Goal: Task Accomplishment & Management: Use online tool/utility

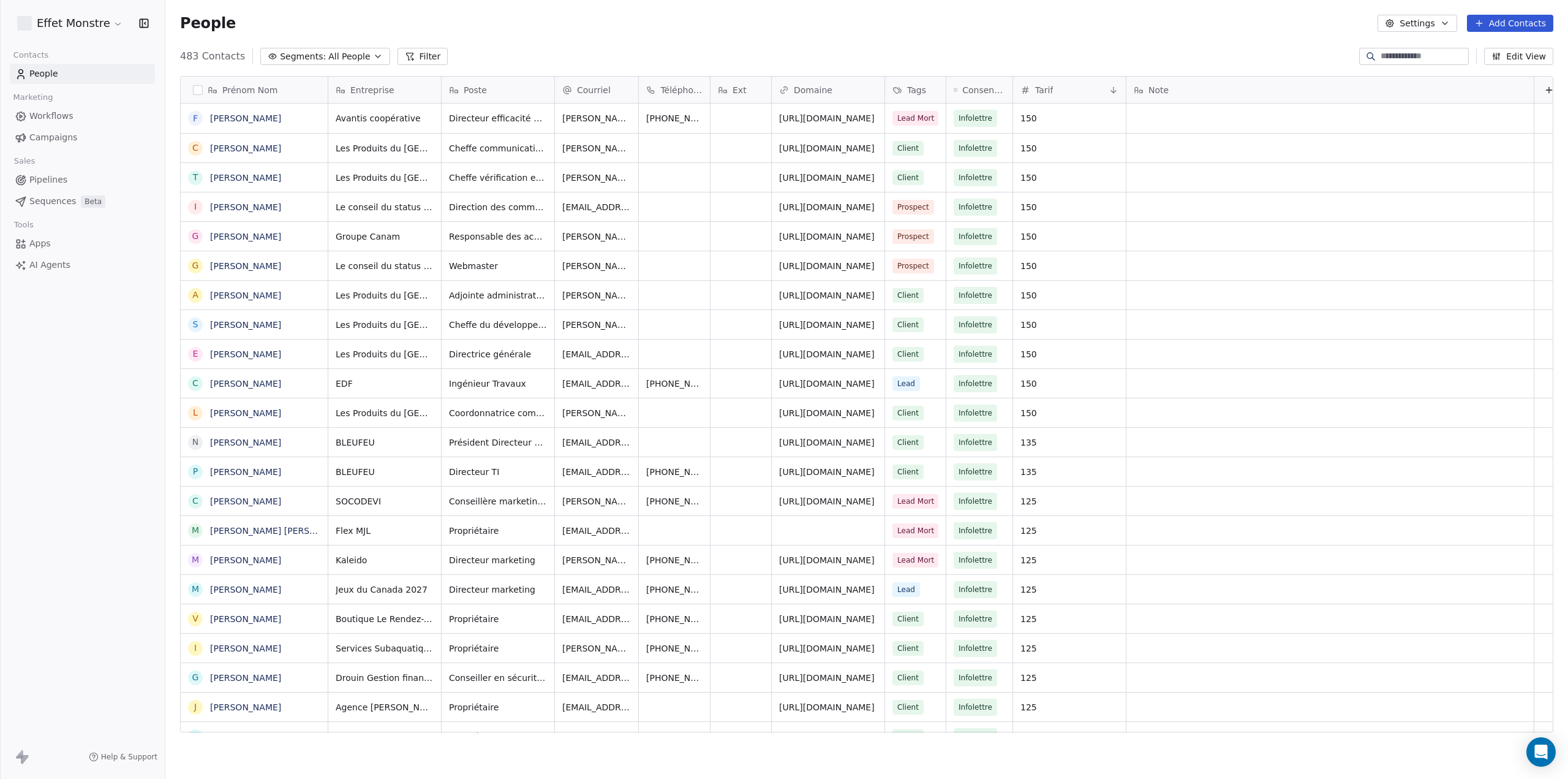
scroll to position [676, 1392]
click at [57, 183] on span "Pipelines" at bounding box center [49, 179] width 38 height 12
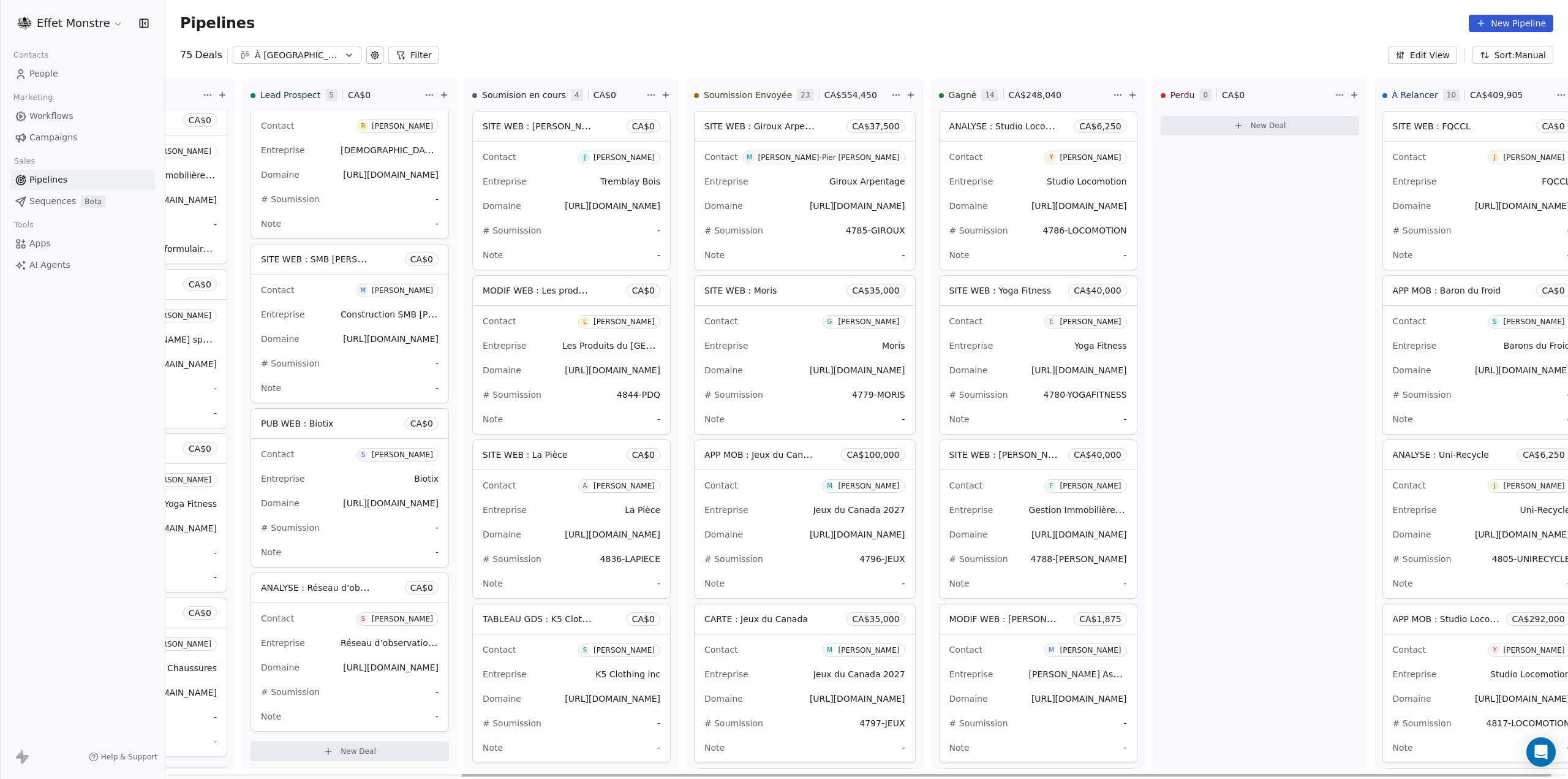
scroll to position [0, 397]
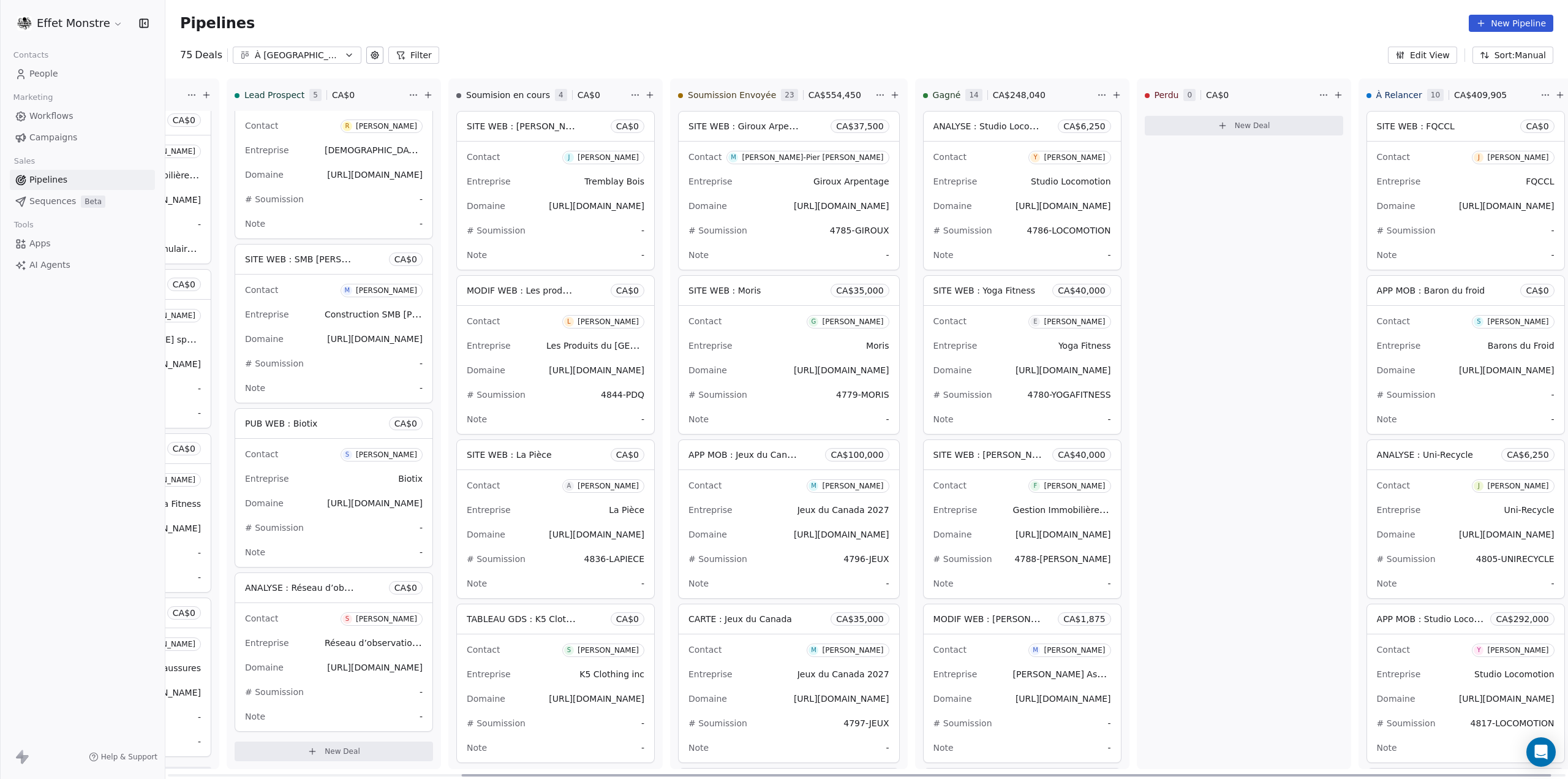
drag, startPoint x: 748, startPoint y: 775, endPoint x: 1061, endPoint y: 808, distance: 314.7
click at [1061, 776] on div at bounding box center [1006, 774] width 1089 height 3
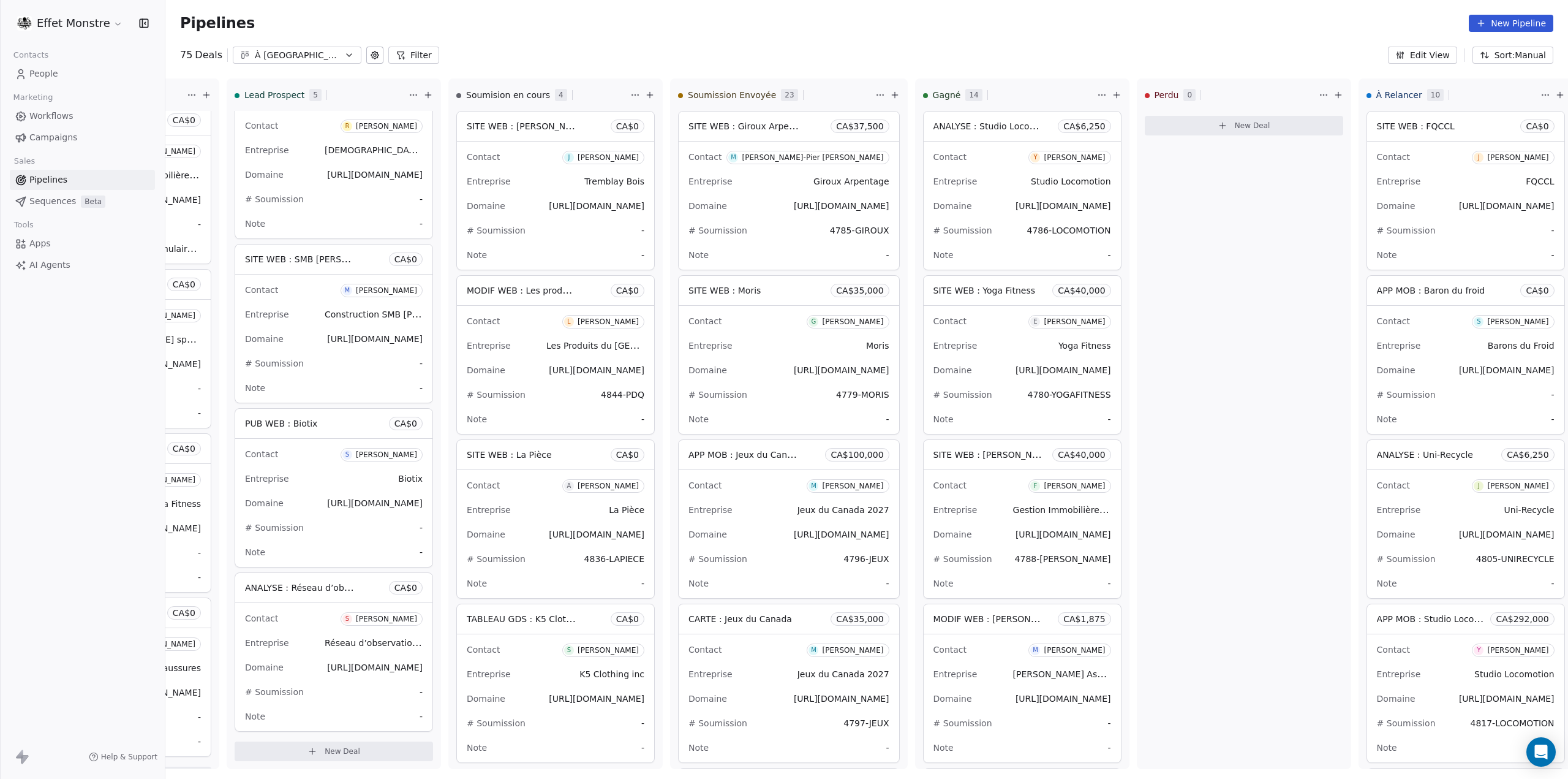
scroll to position [0, 393]
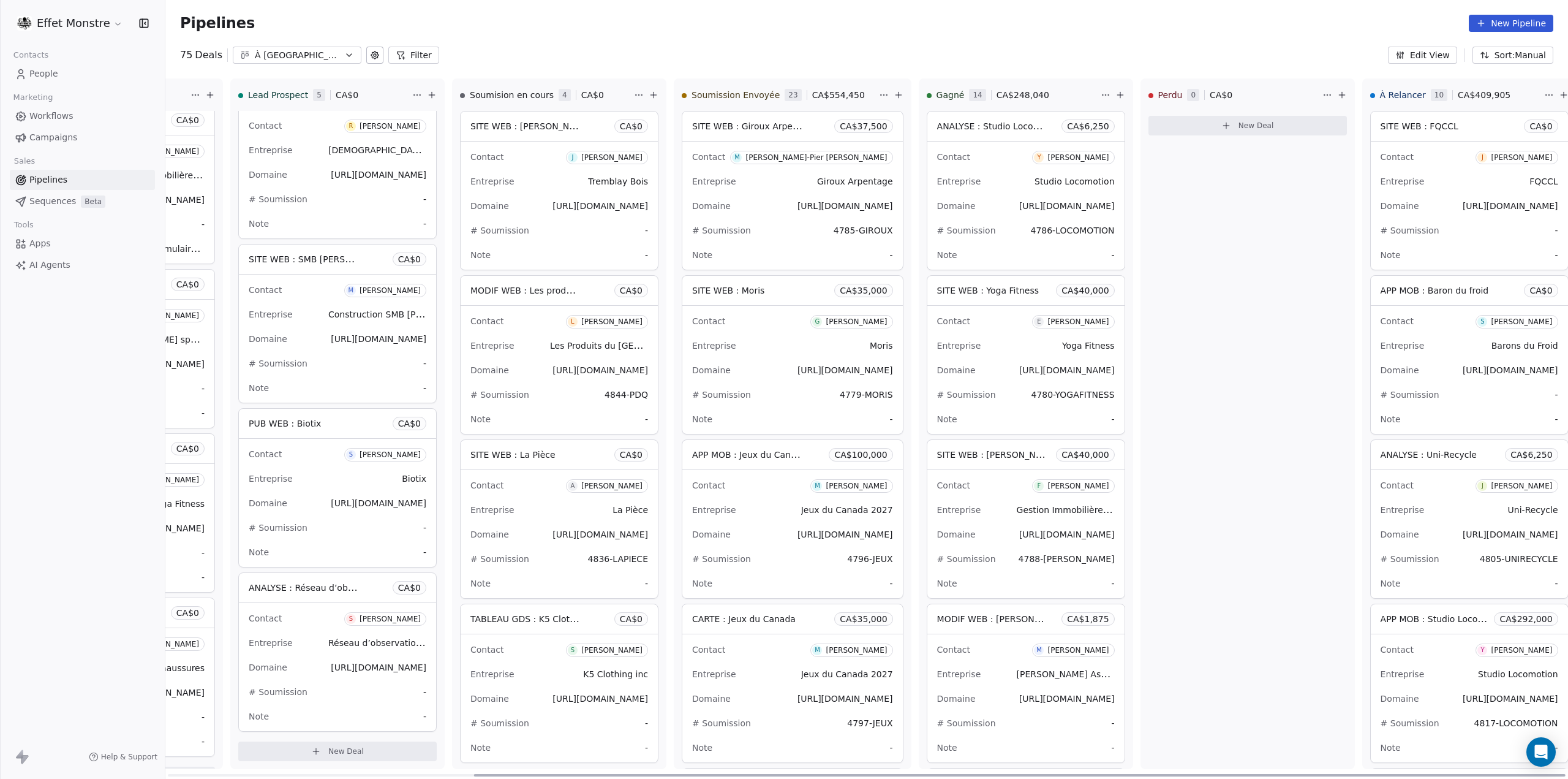
click at [570, 725] on div "# Soumission -" at bounding box center [559, 723] width 178 height 20
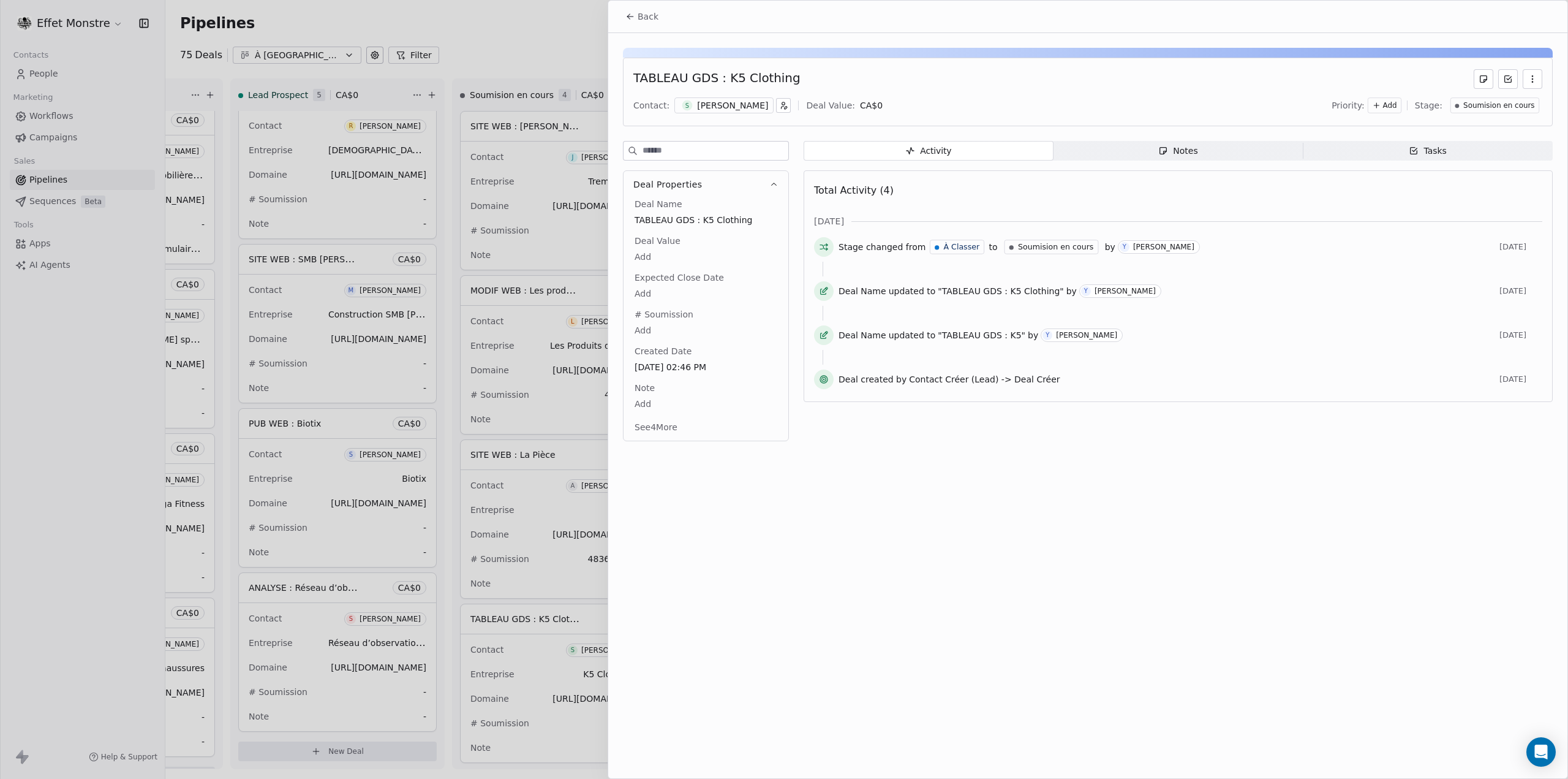
click at [638, 327] on body "Effet Monstre Contacts People Marketing Workflows Campaigns Sales Pipelines Seq…" at bounding box center [784, 389] width 1568 height 779
type textarea "*******"
click at [1101, 547] on html "Effet Monstre Contacts People Marketing Workflows Campaigns Sales Pipelines Seq…" at bounding box center [784, 389] width 1568 height 779
click at [552, 34] on div at bounding box center [784, 389] width 1568 height 779
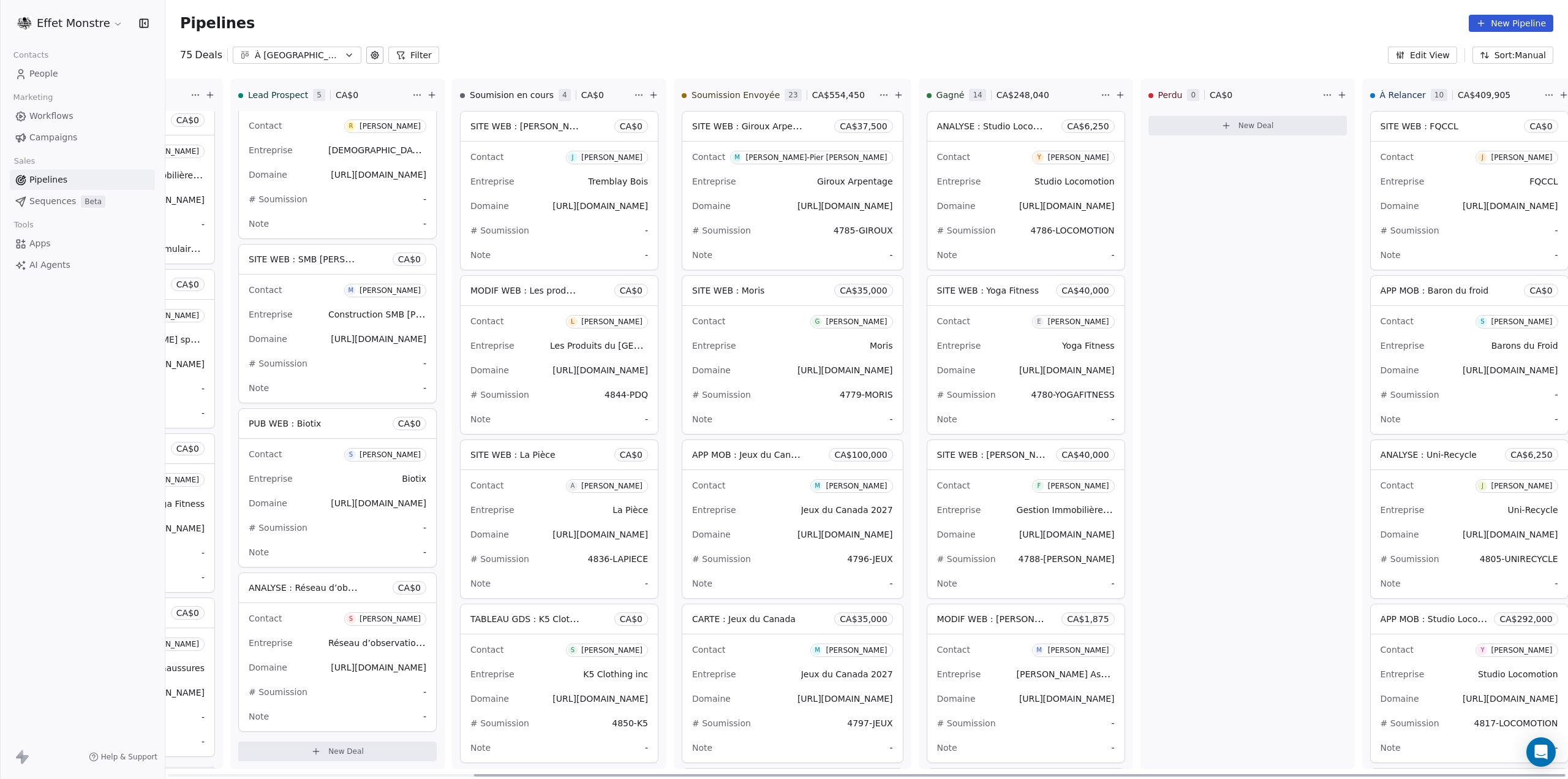
click at [601, 573] on div "Note -" at bounding box center [559, 583] width 178 height 20
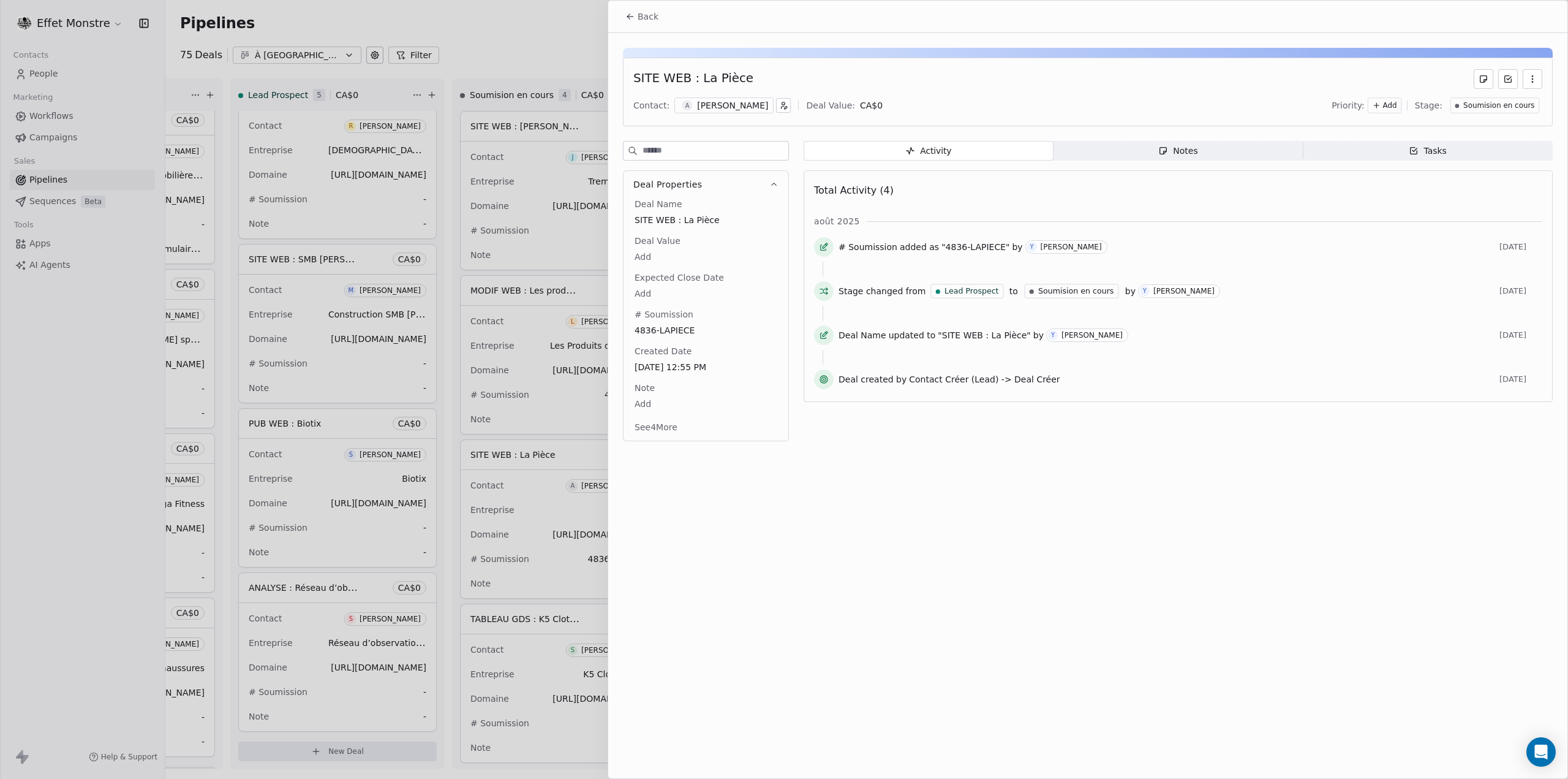
click at [647, 251] on body "Effet Monstre Contacts People Marketing Workflows Campaigns Sales Pipelines Seq…" at bounding box center [784, 389] width 1568 height 779
type input "**********"
click at [1083, 649] on html "Effet Monstre Contacts People Marketing Workflows Campaigns Sales Pipelines Seq…" at bounding box center [784, 389] width 1568 height 779
click at [560, 36] on div at bounding box center [784, 389] width 1568 height 779
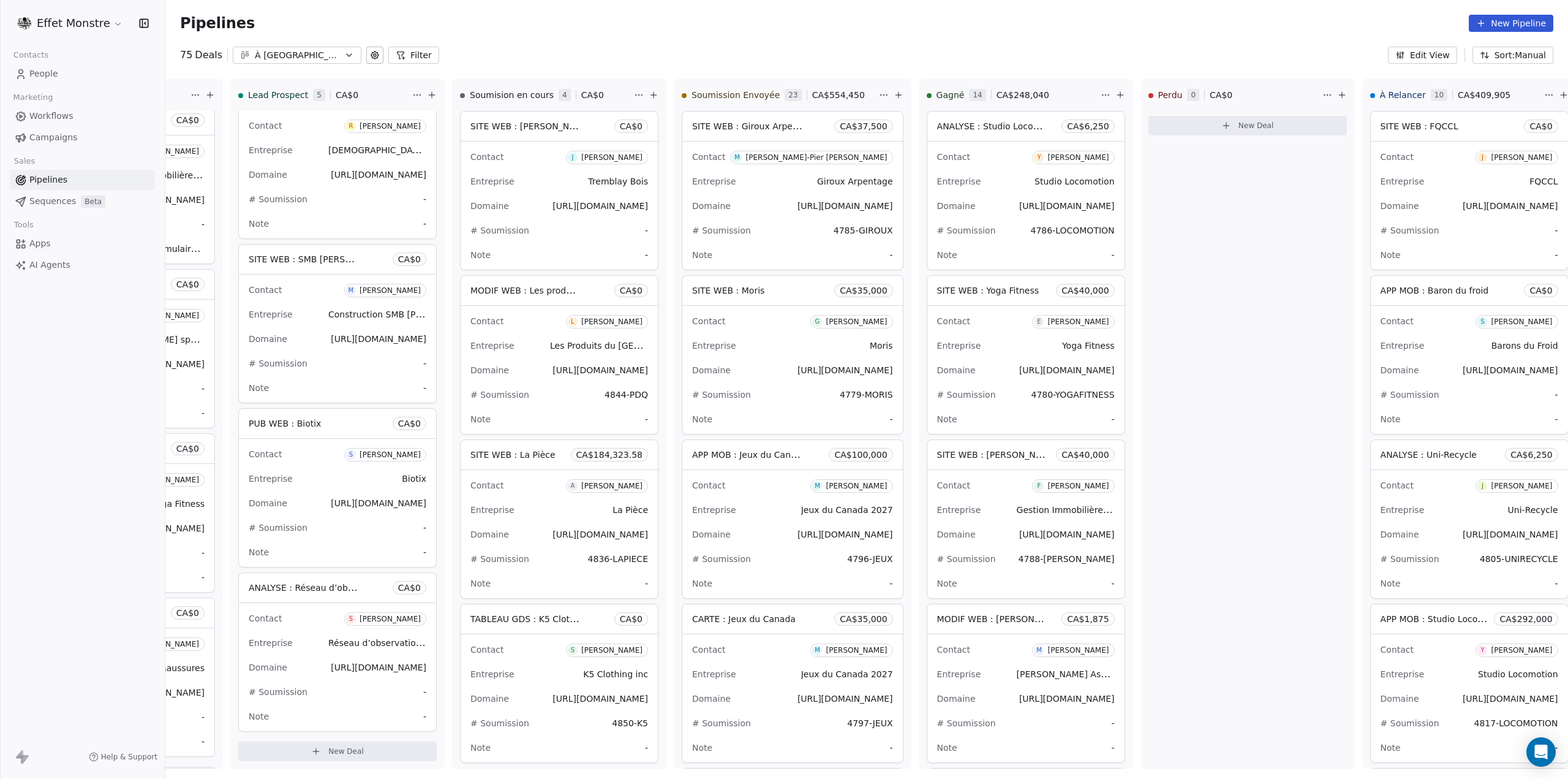
click at [545, 39] on div "Pipelines New Pipeline" at bounding box center [867, 23] width 1403 height 47
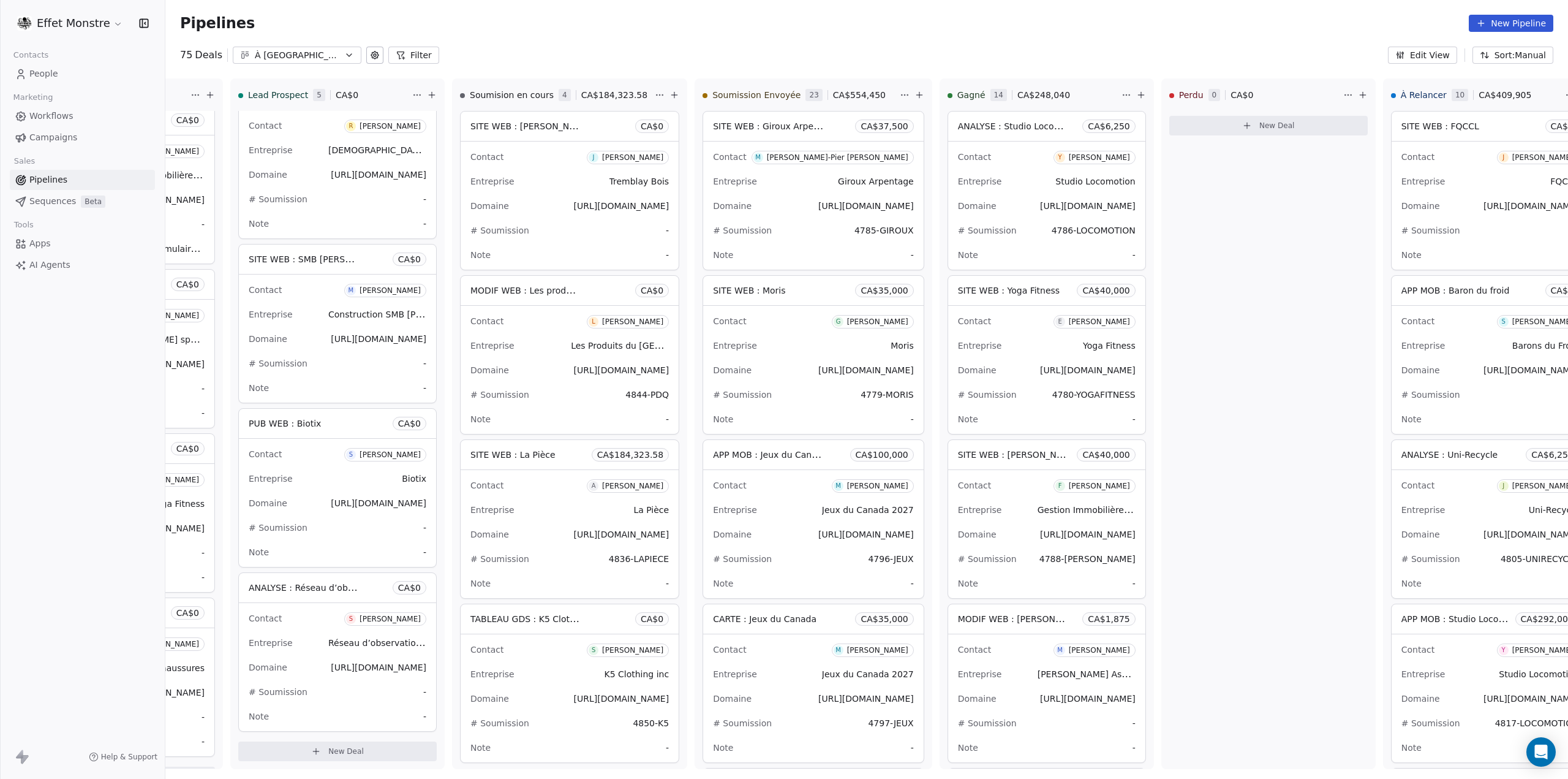
click at [725, 37] on div "Pipelines New Pipeline" at bounding box center [867, 23] width 1403 height 47
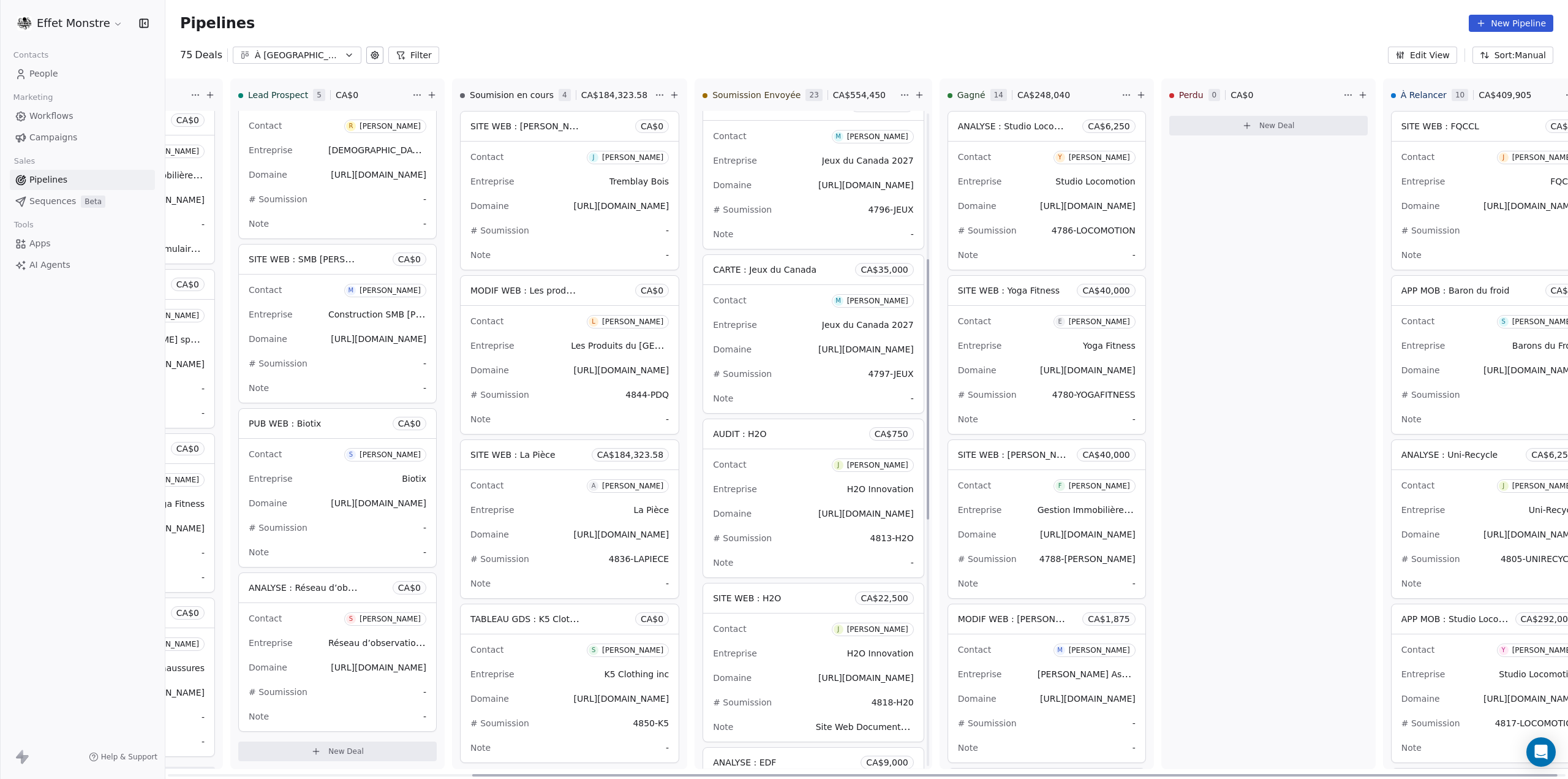
scroll to position [368, 0]
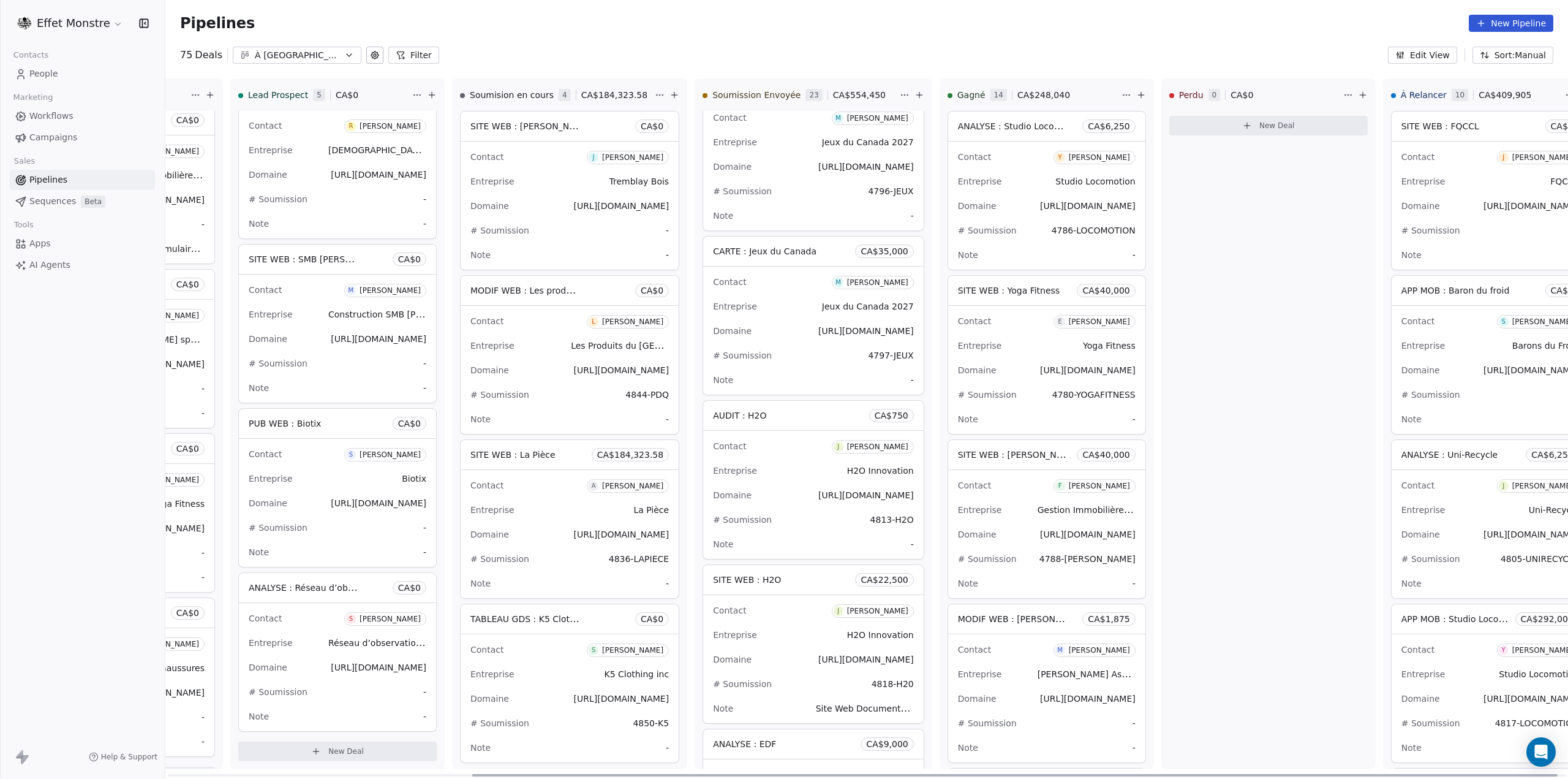
click at [830, 537] on div "Note -" at bounding box center [813, 544] width 201 height 20
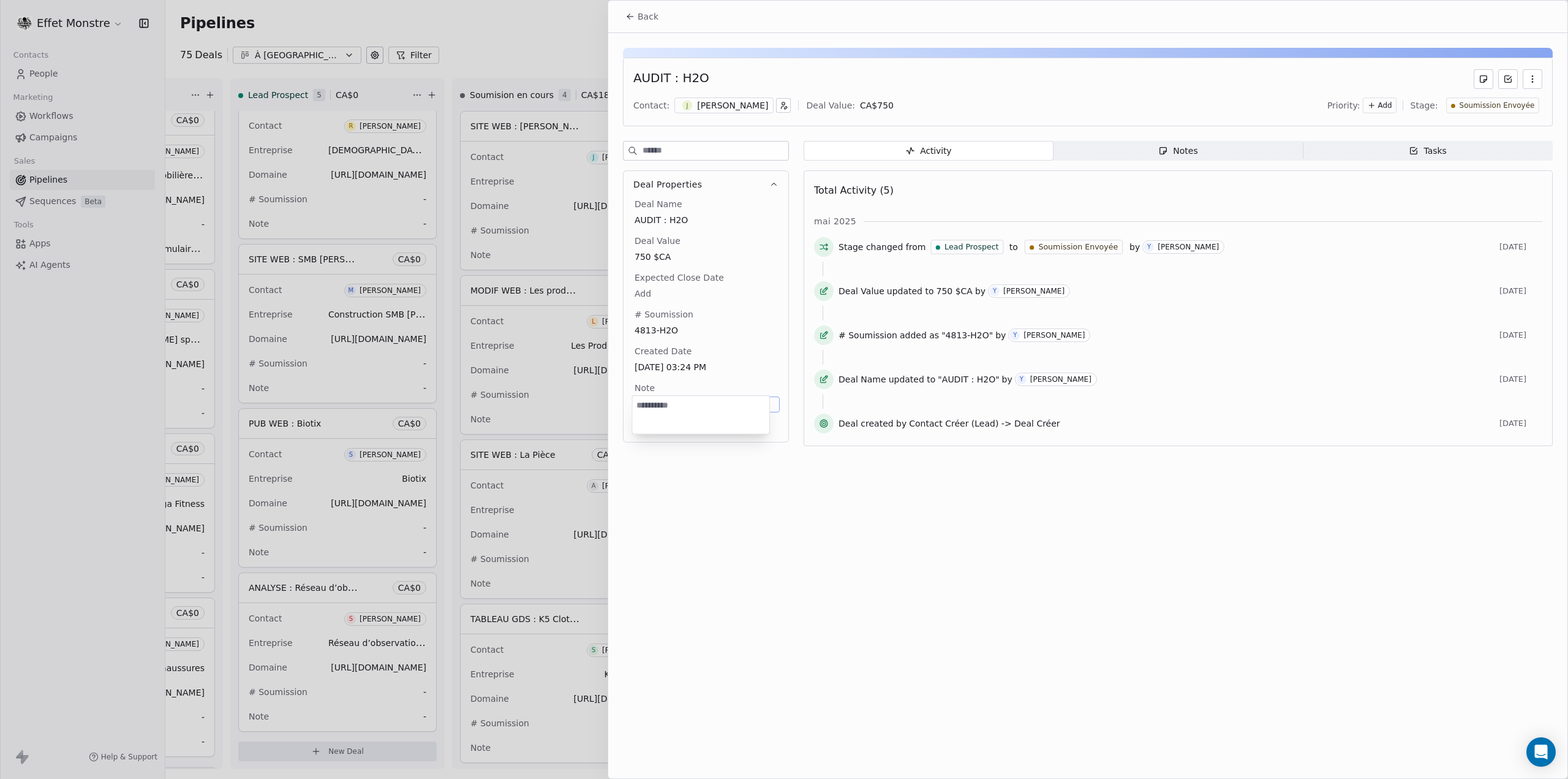
click at [647, 399] on body "Effet Monstre Contacts People Marketing Workflows Campaigns Sales Pipelines Seq…" at bounding box center [784, 389] width 1568 height 779
type textarea "**********"
click at [514, 32] on div at bounding box center [784, 389] width 1568 height 779
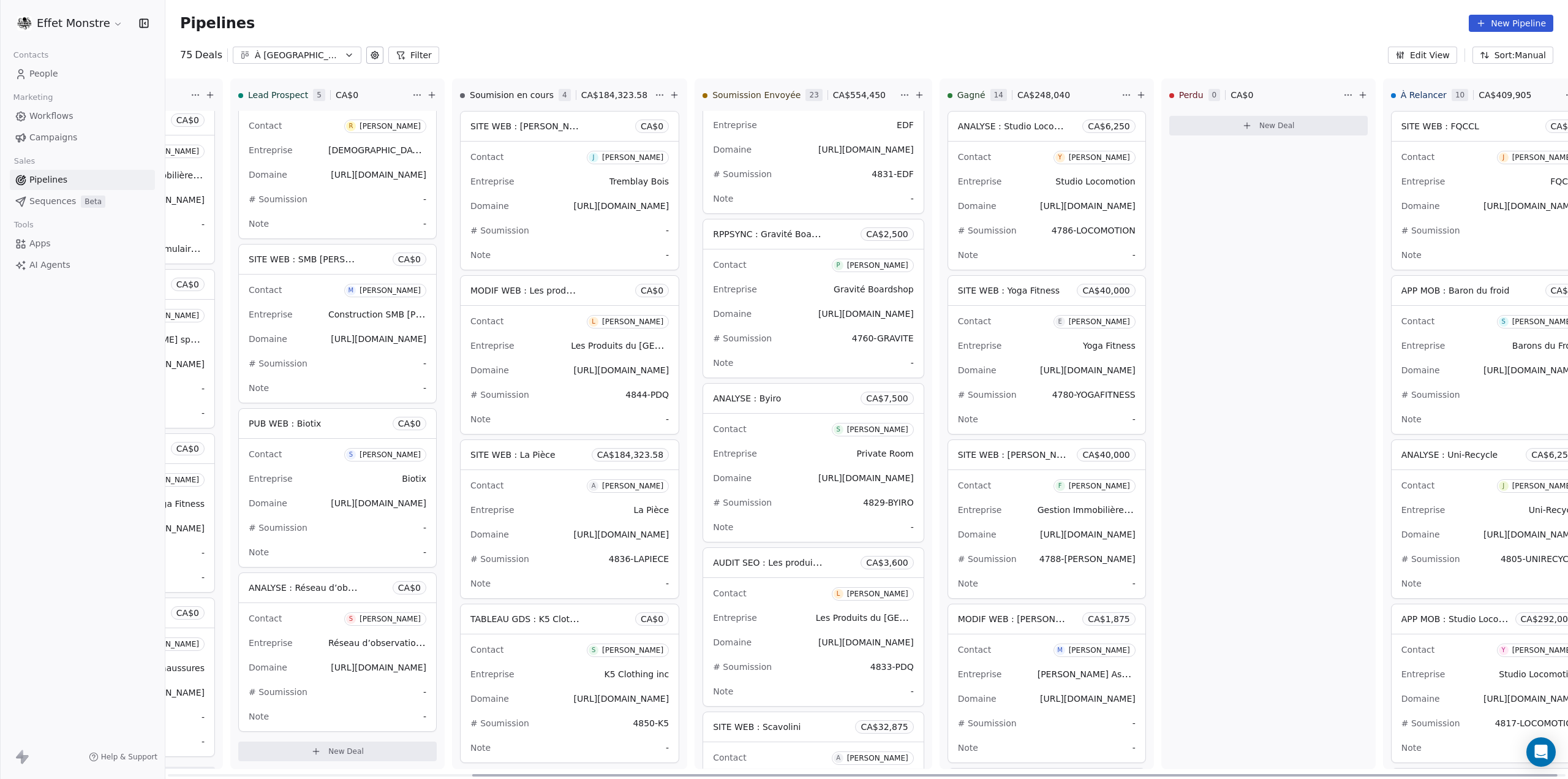
scroll to position [1103, 0]
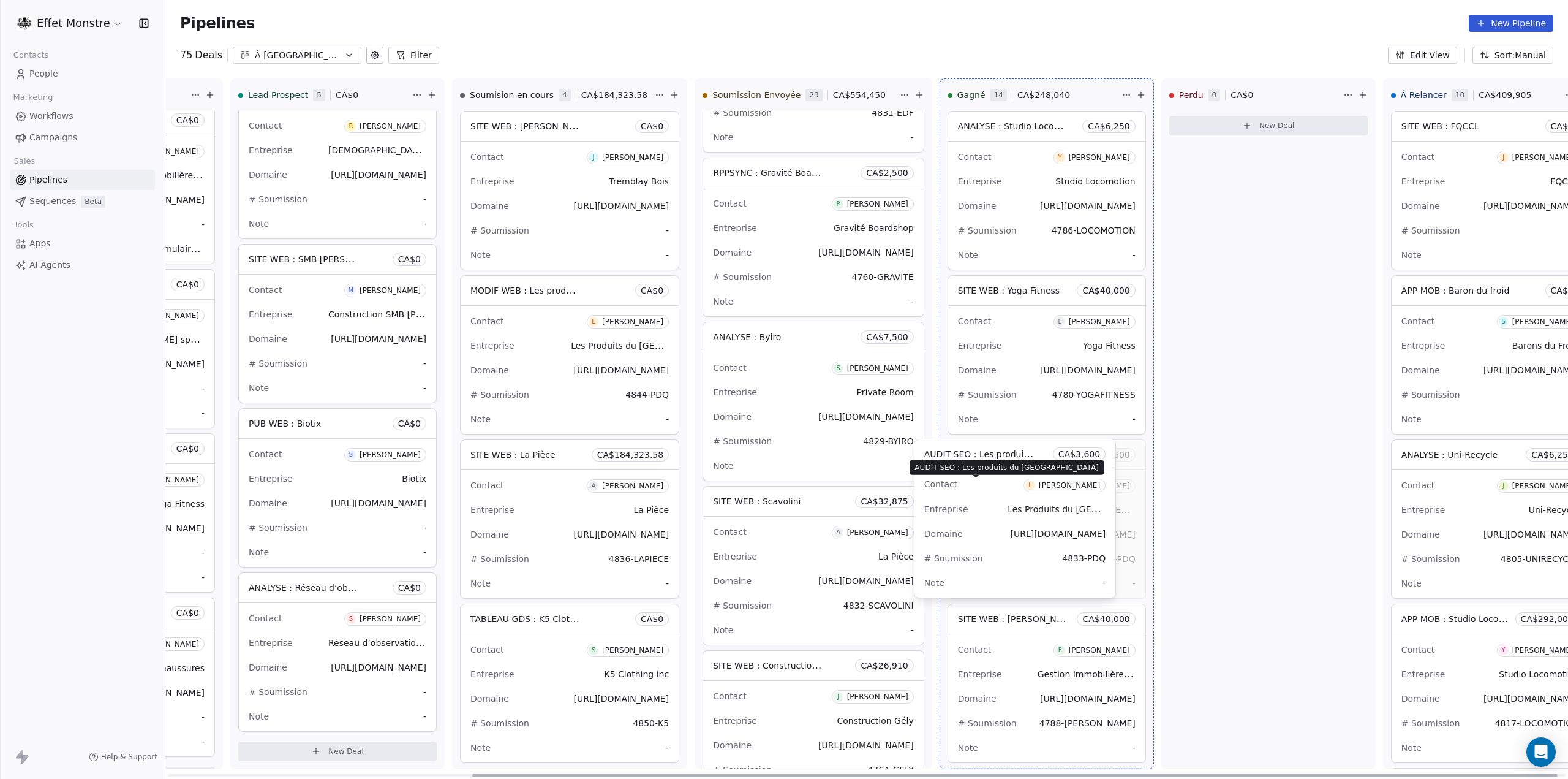
drag, startPoint x: 770, startPoint y: 502, endPoint x: 992, endPoint y: 492, distance: 222.2
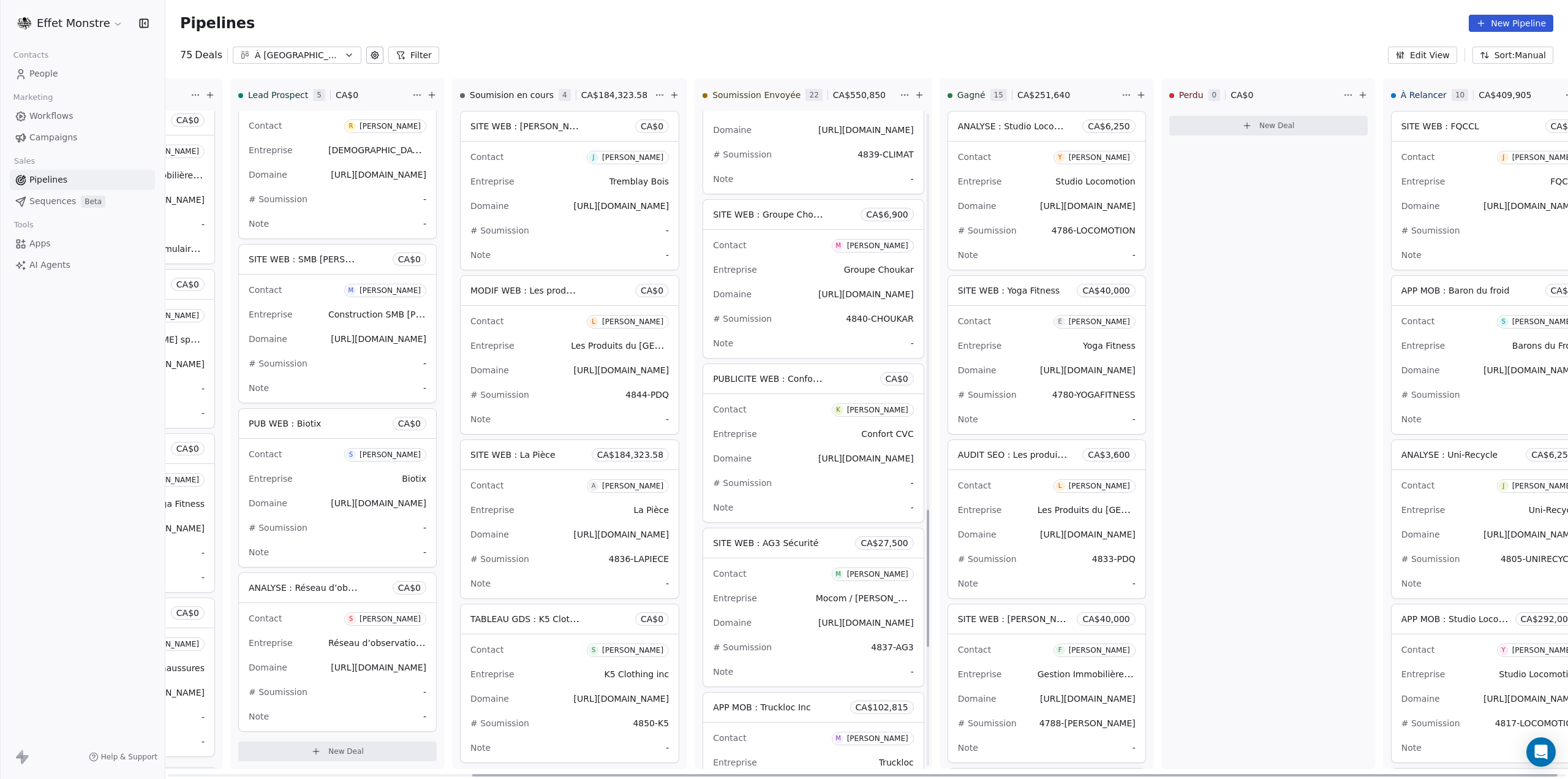
scroll to position [1899, 0]
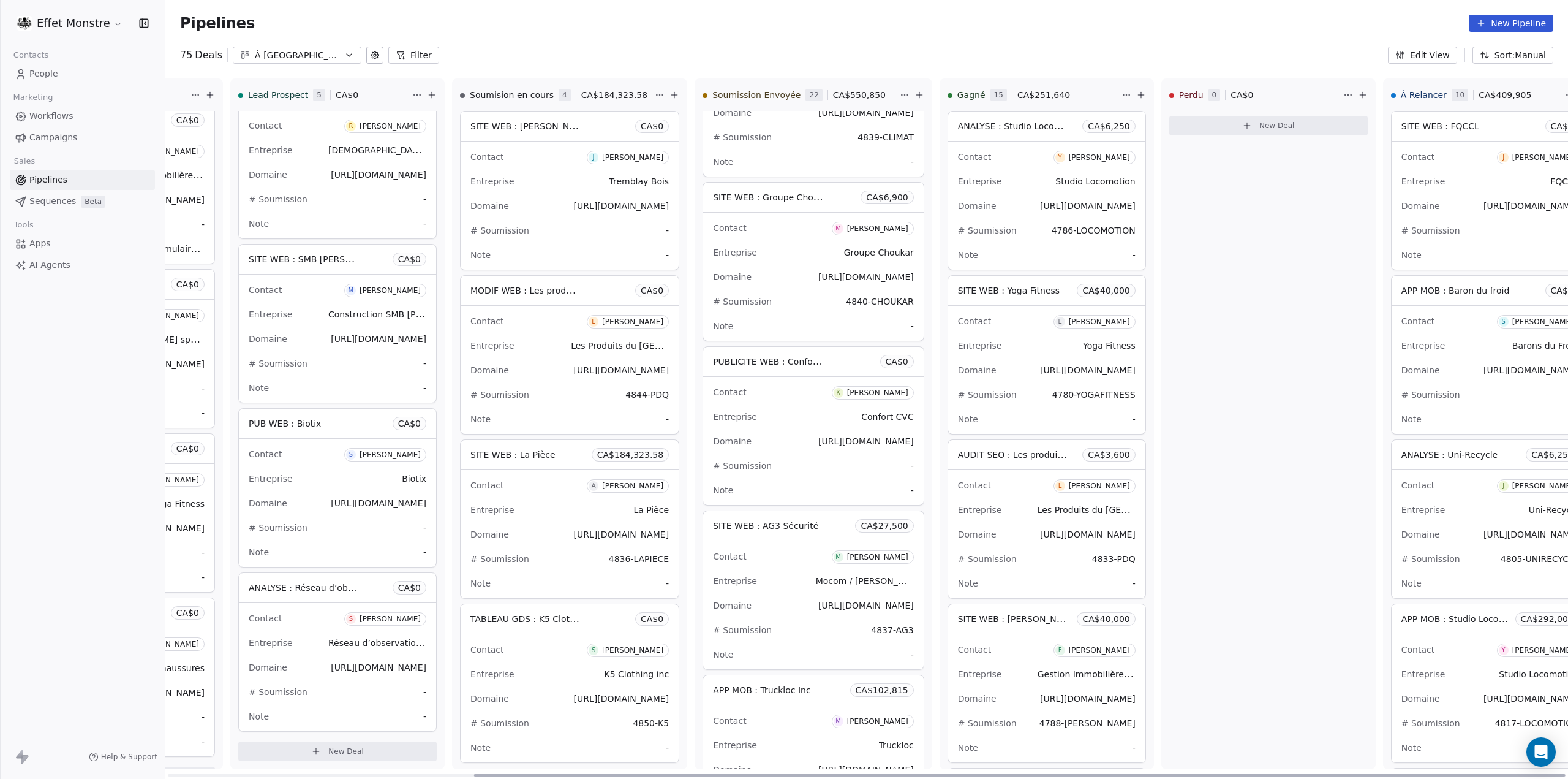
click at [816, 446] on div "Contact K Karim Dumas Entreprise Confort CVC Domaine https://confortcvc.ca # So…" at bounding box center [813, 441] width 221 height 128
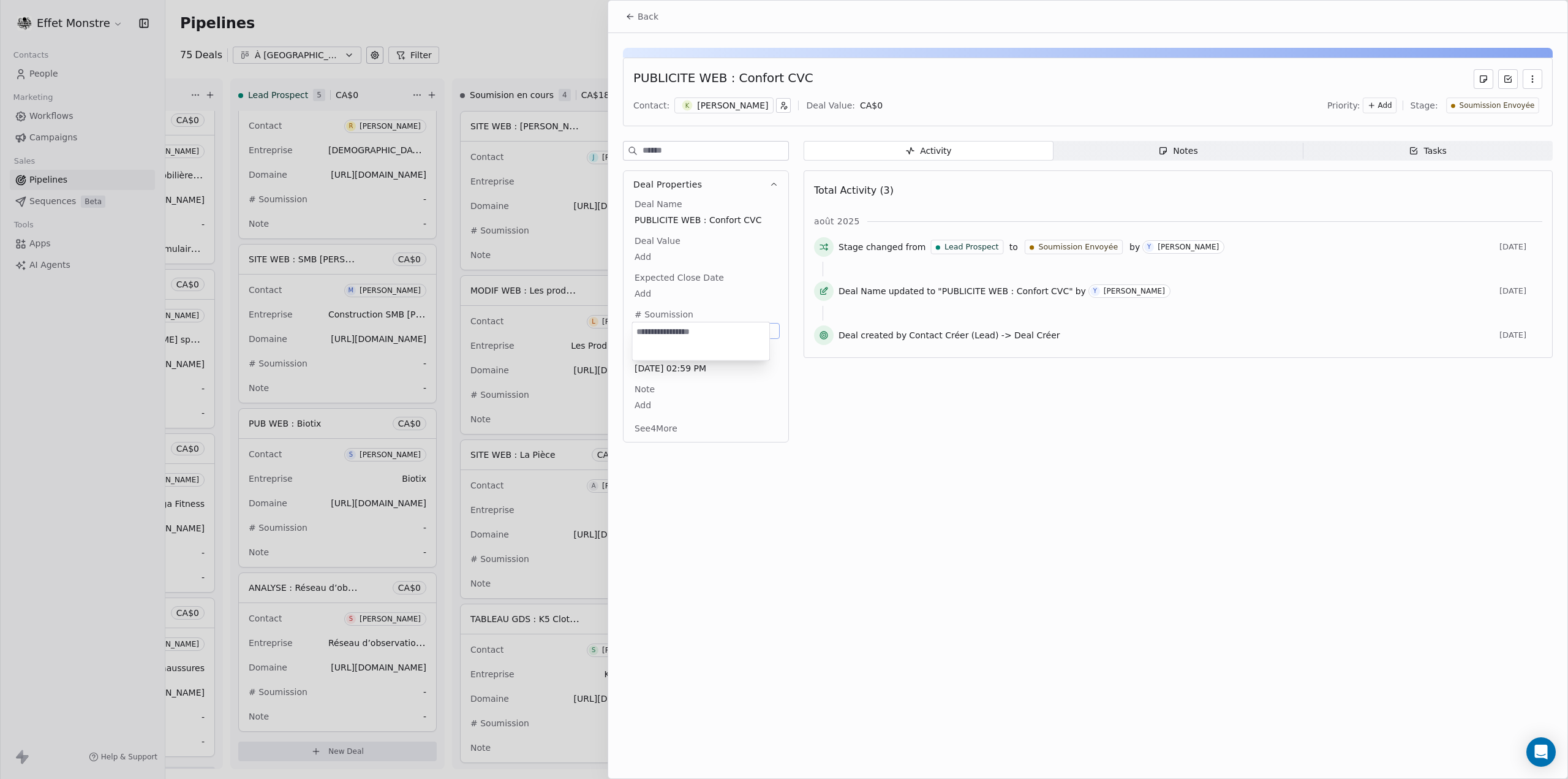
click at [644, 326] on body "Effet Monstre Contacts People Marketing Workflows Campaigns Sales Pipelines Seq…" at bounding box center [784, 389] width 1568 height 779
type textarea "**********"
click at [1140, 622] on html "Effet Monstre Contacts People Marketing Workflows Campaigns Sales Pipelines Seq…" at bounding box center [784, 389] width 1568 height 779
click at [647, 257] on body "Effet Monstre Contacts People Marketing Workflows Campaigns Sales Pipelines Seq…" at bounding box center [784, 389] width 1568 height 779
type input "*****"
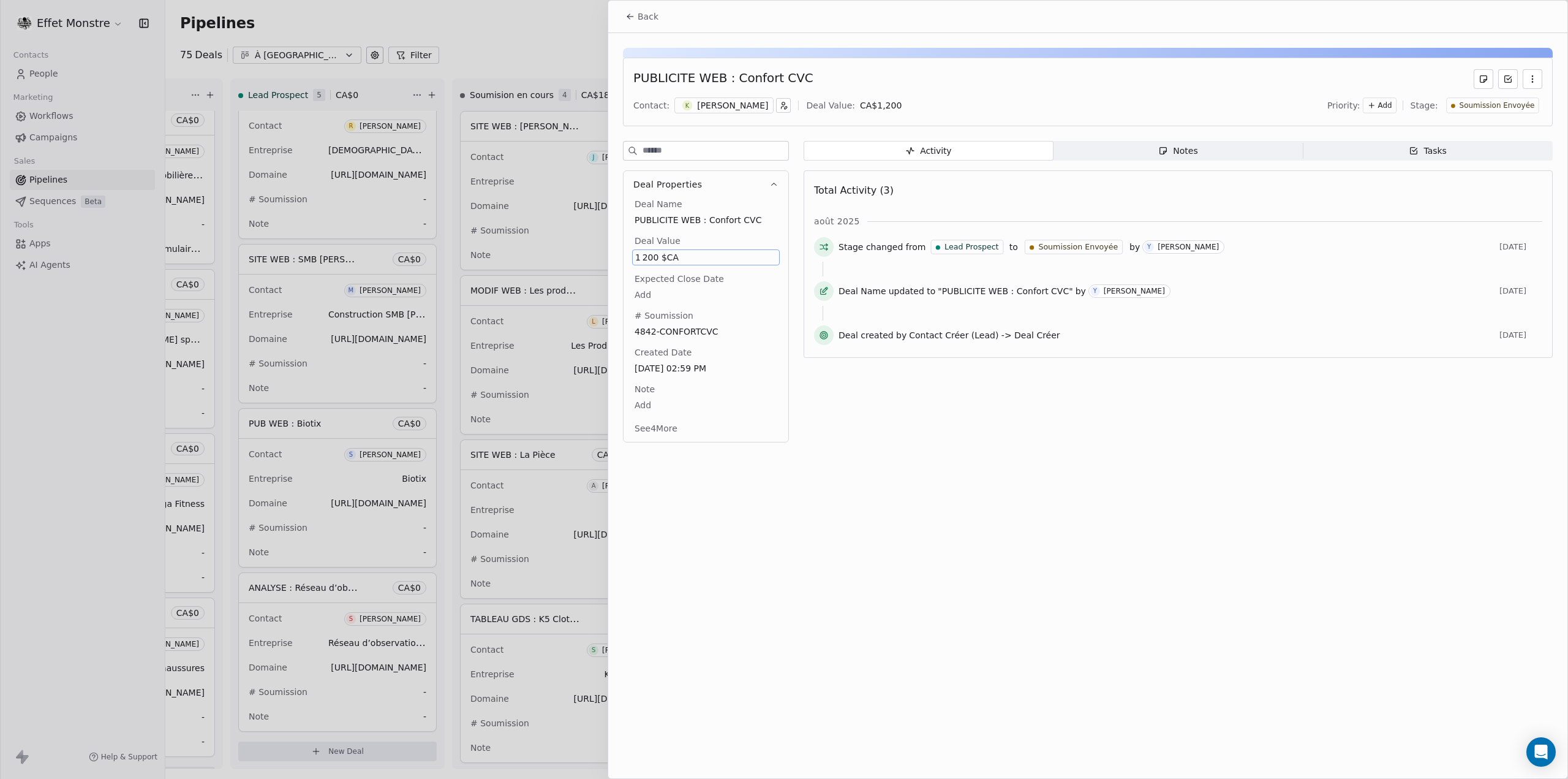
click at [540, 32] on div at bounding box center [784, 389] width 1568 height 779
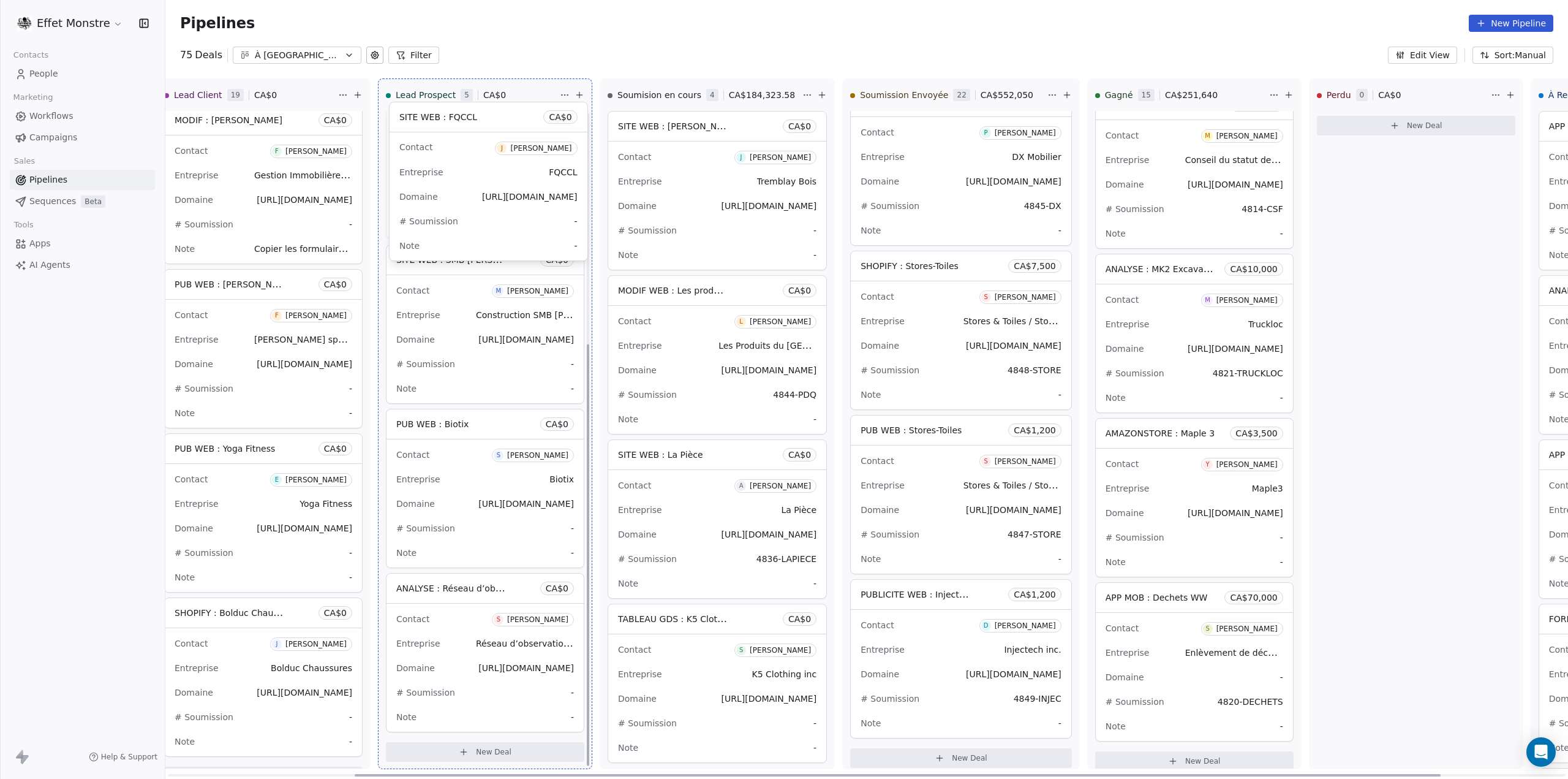
scroll to position [0, 240]
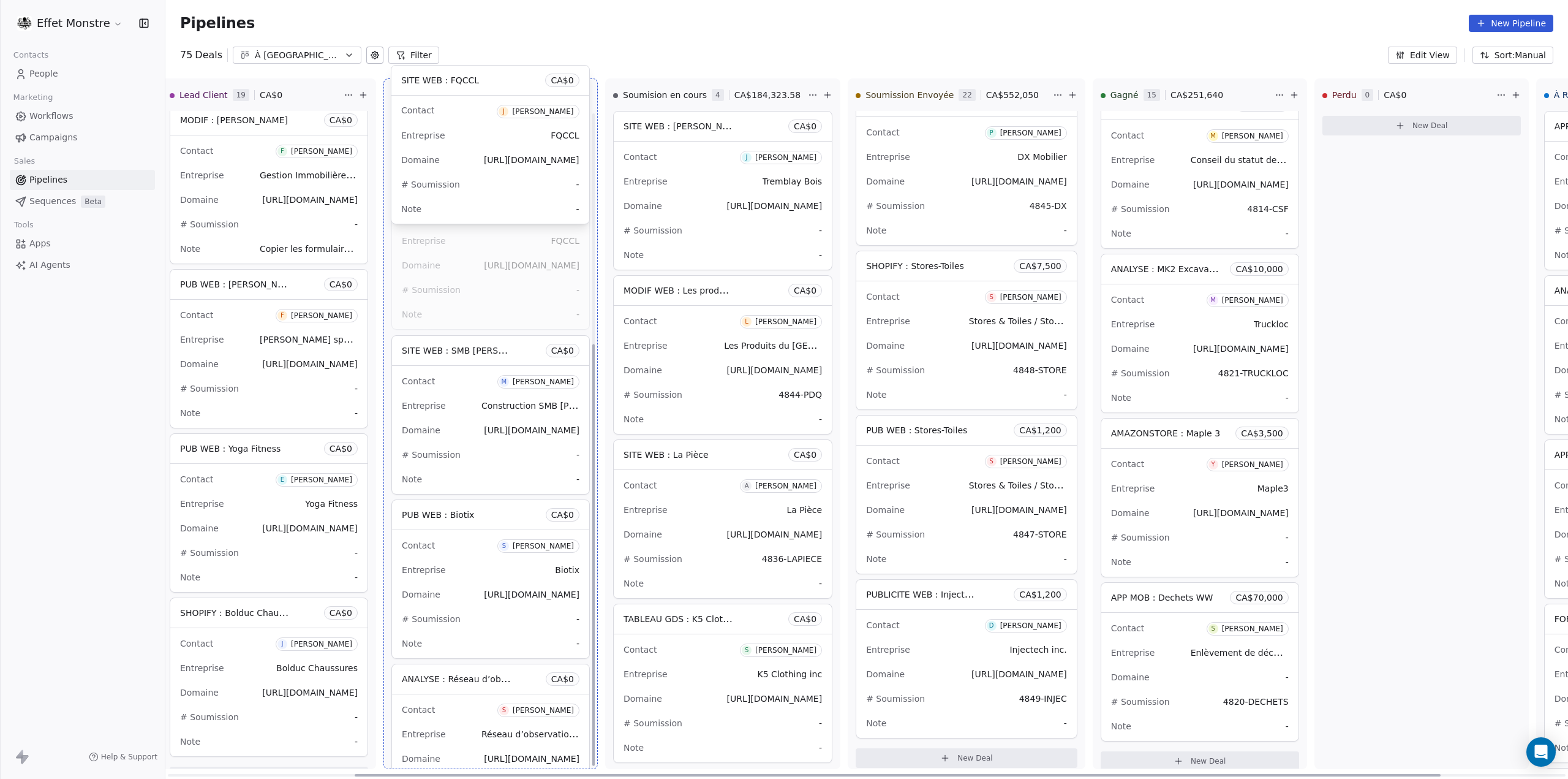
drag, startPoint x: 1400, startPoint y: 125, endPoint x: 456, endPoint y: 105, distance: 944.2
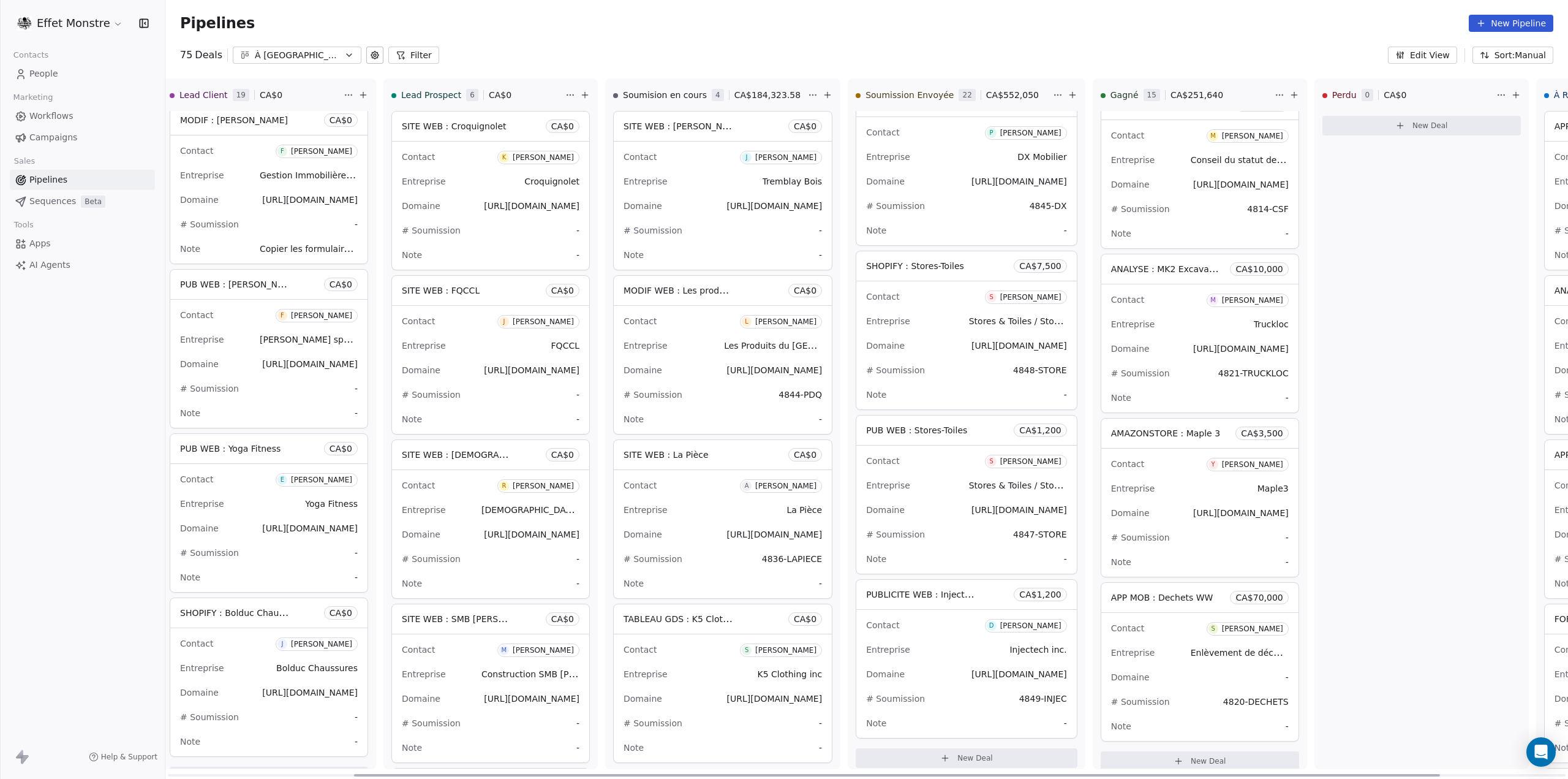
scroll to position [0, 403]
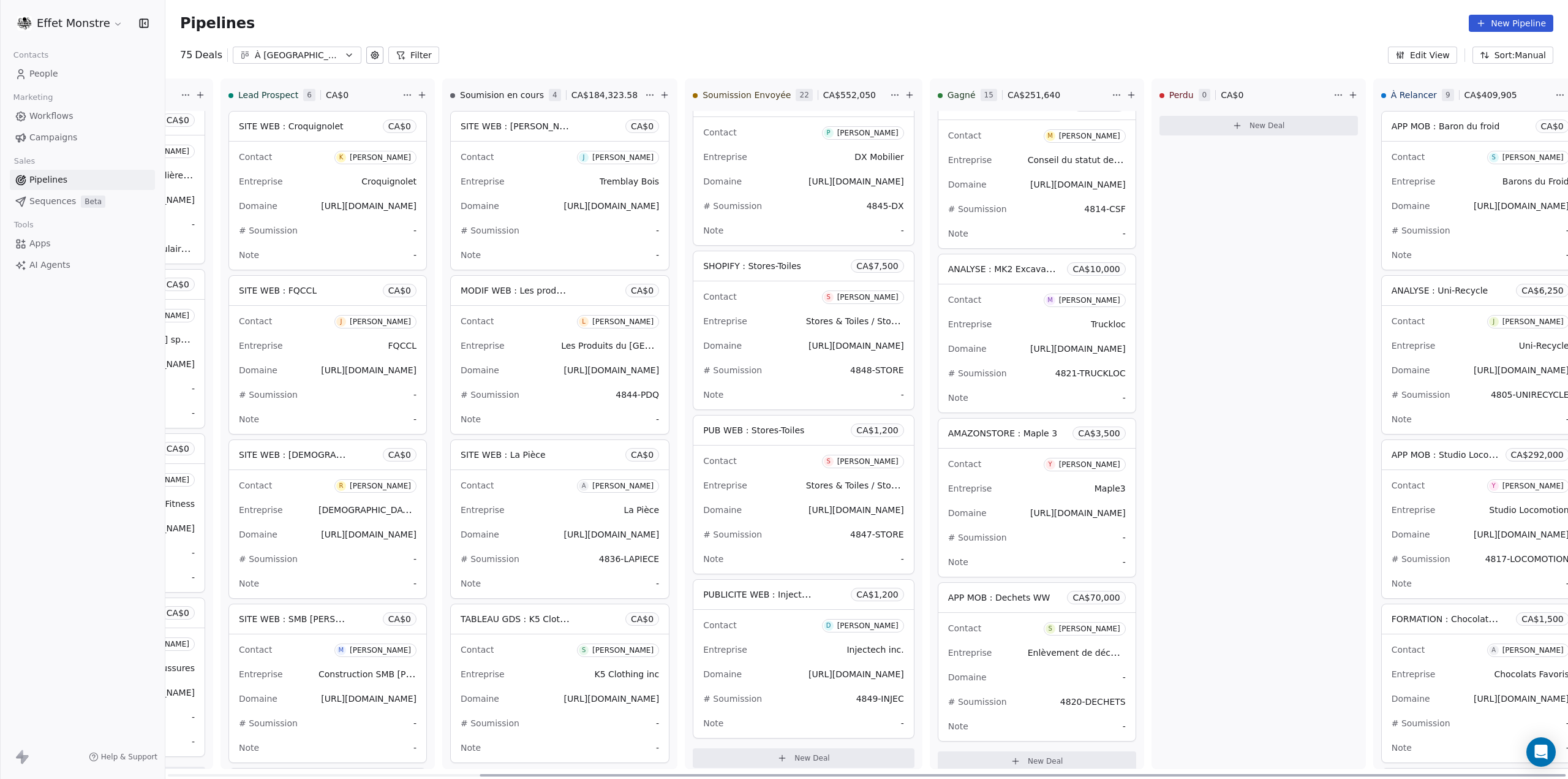
drag, startPoint x: 409, startPoint y: 776, endPoint x: 1394, endPoint y: 808, distance: 985.5
click at [1394, 776] on div at bounding box center [1022, 774] width 1085 height 3
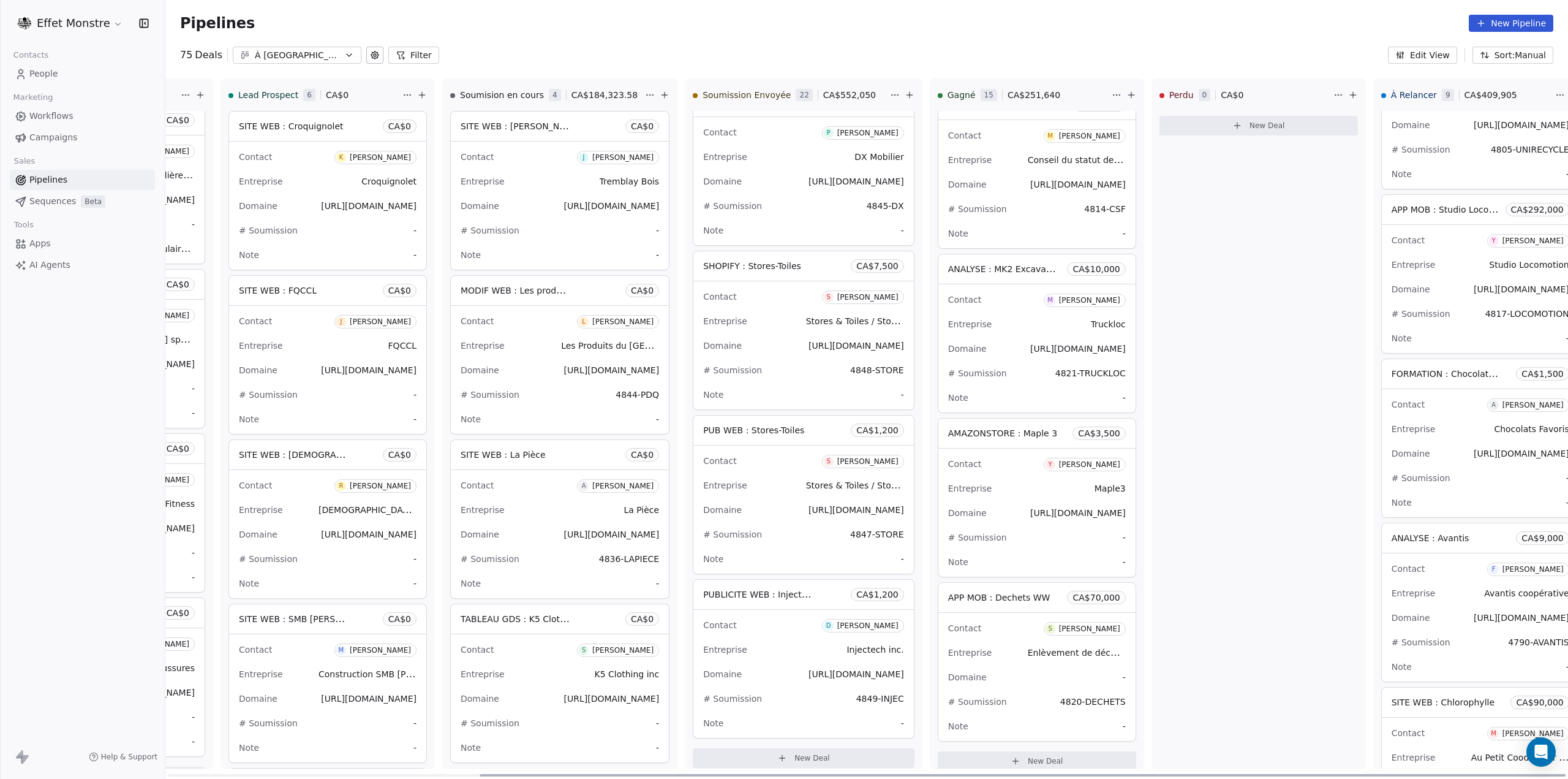
scroll to position [429, 0]
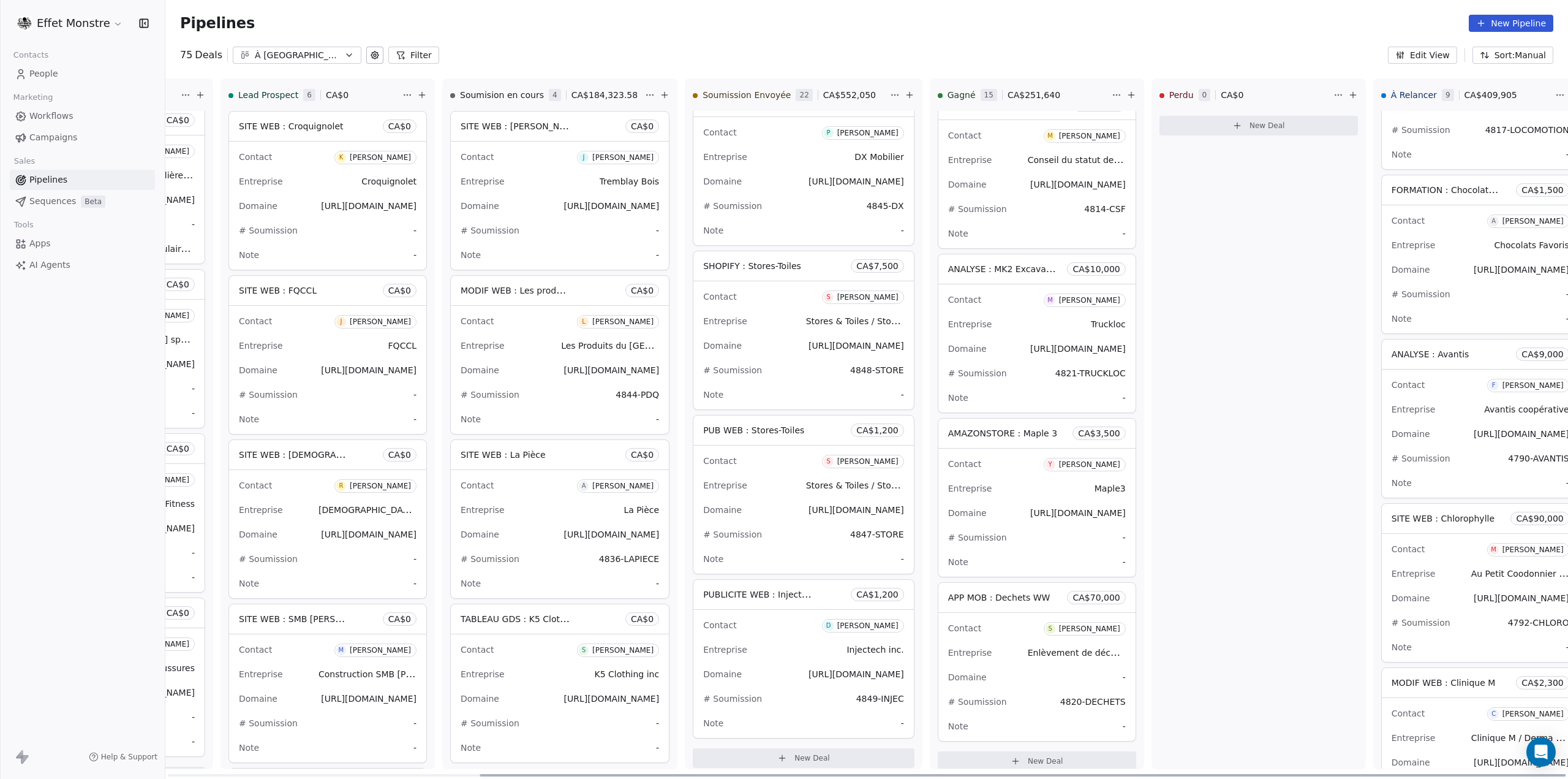
click at [1399, 269] on div "Domaine https://chocolatsfavoris.com" at bounding box center [1480, 270] width 178 height 20
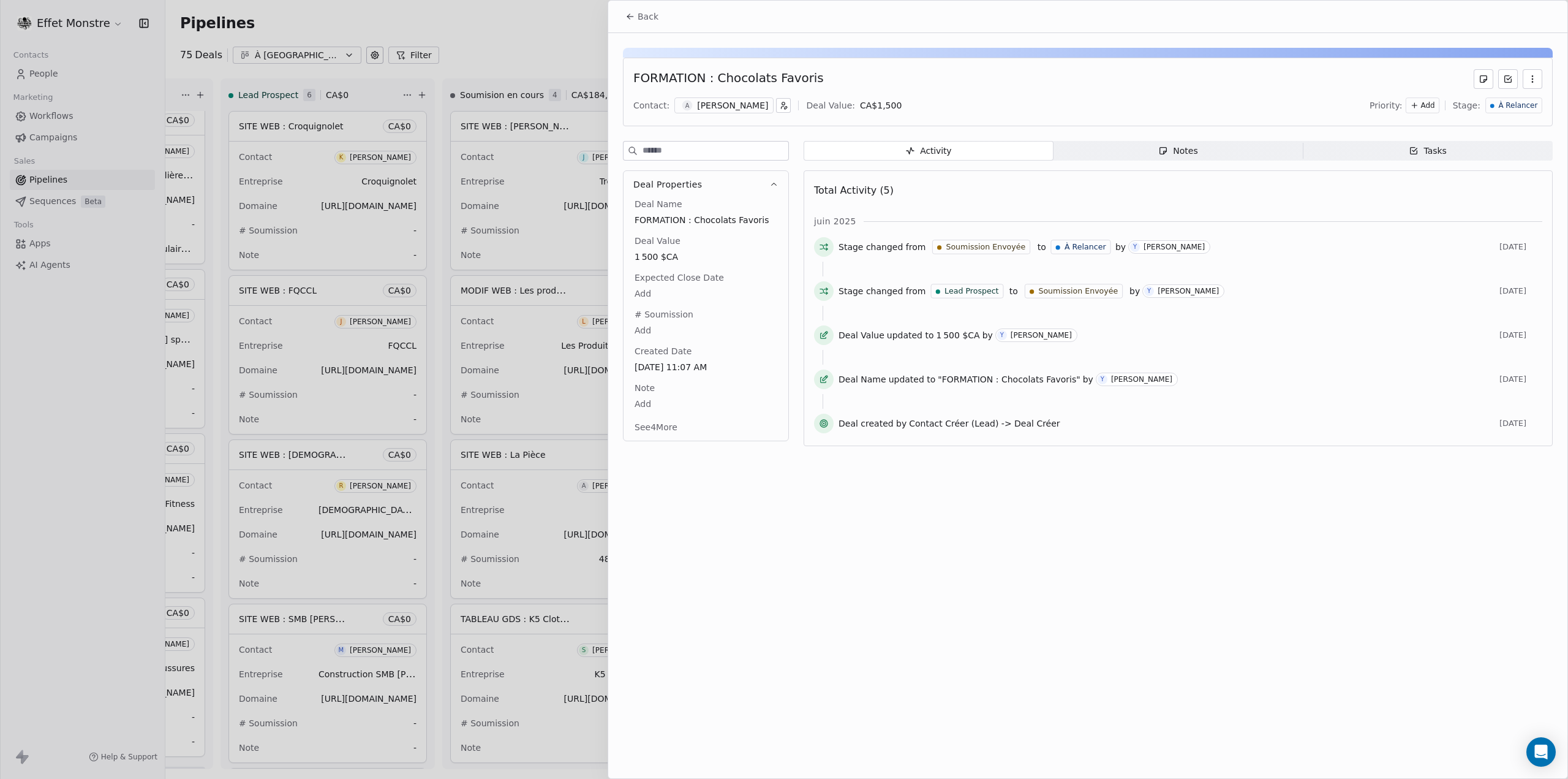
click at [1533, 80] on icon "button" at bounding box center [1532, 79] width 10 height 10
click at [1494, 102] on div "Delete" at bounding box center [1496, 106] width 82 height 20
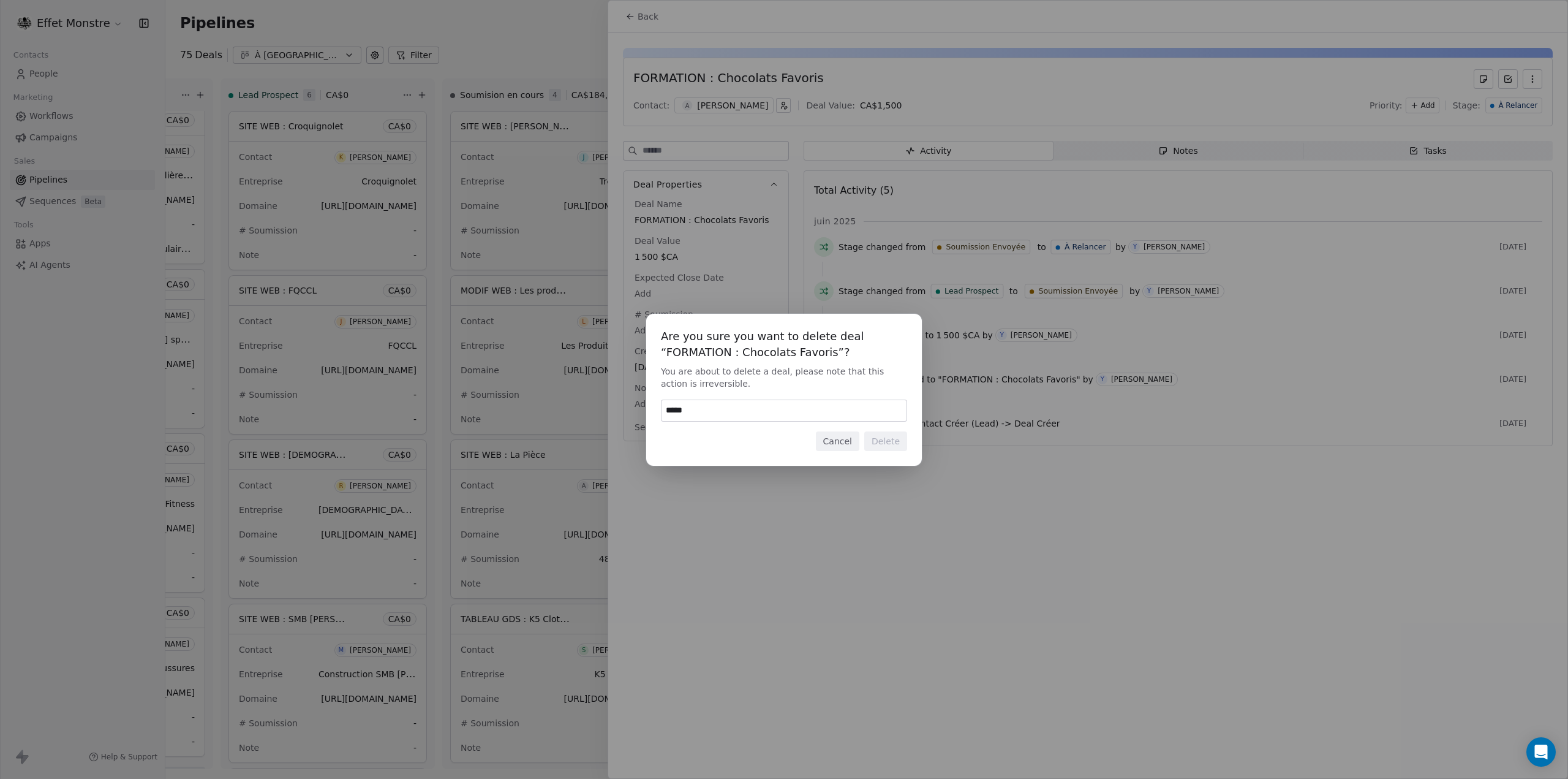
type input "******"
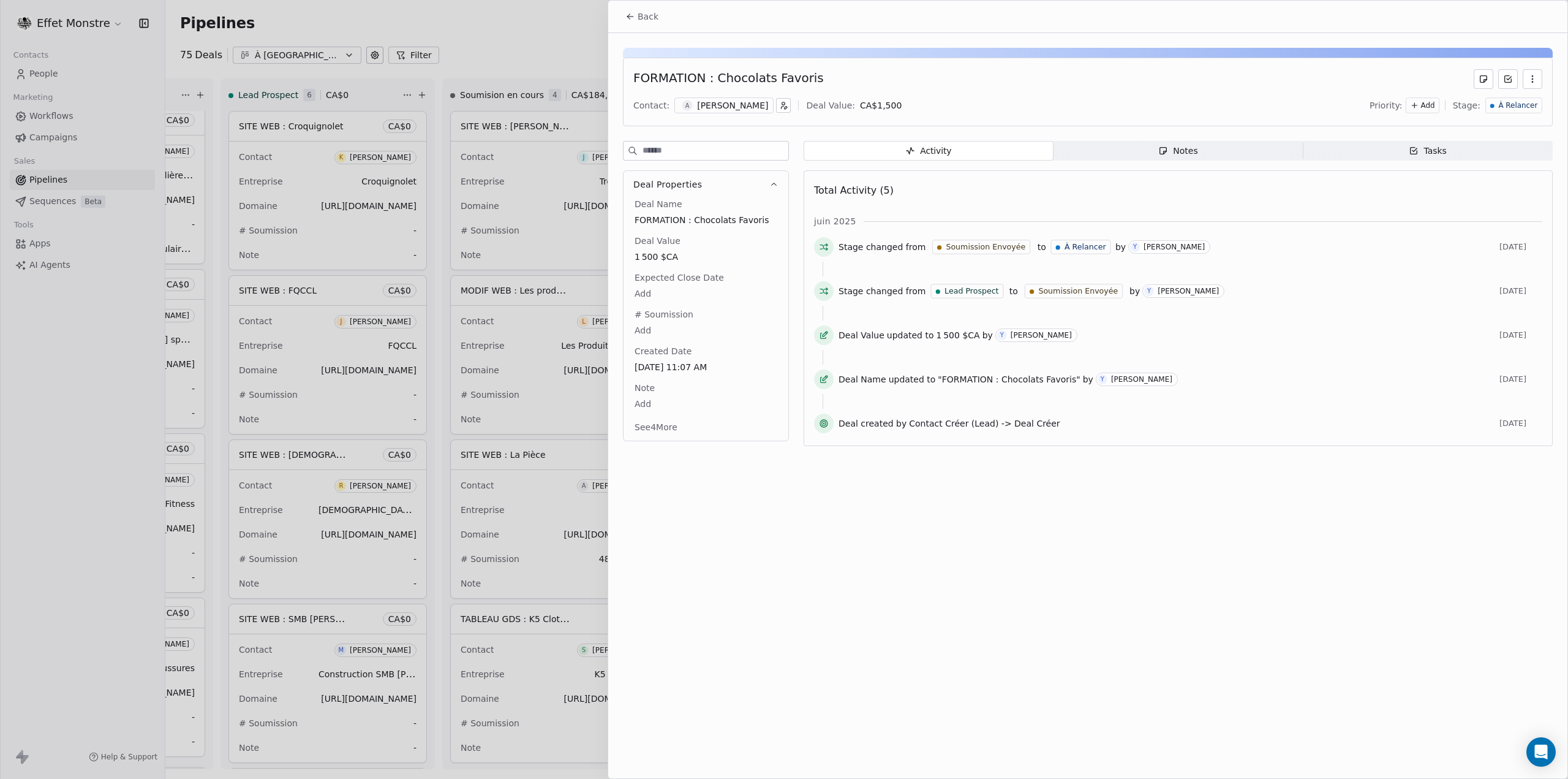
scroll to position [0, 393]
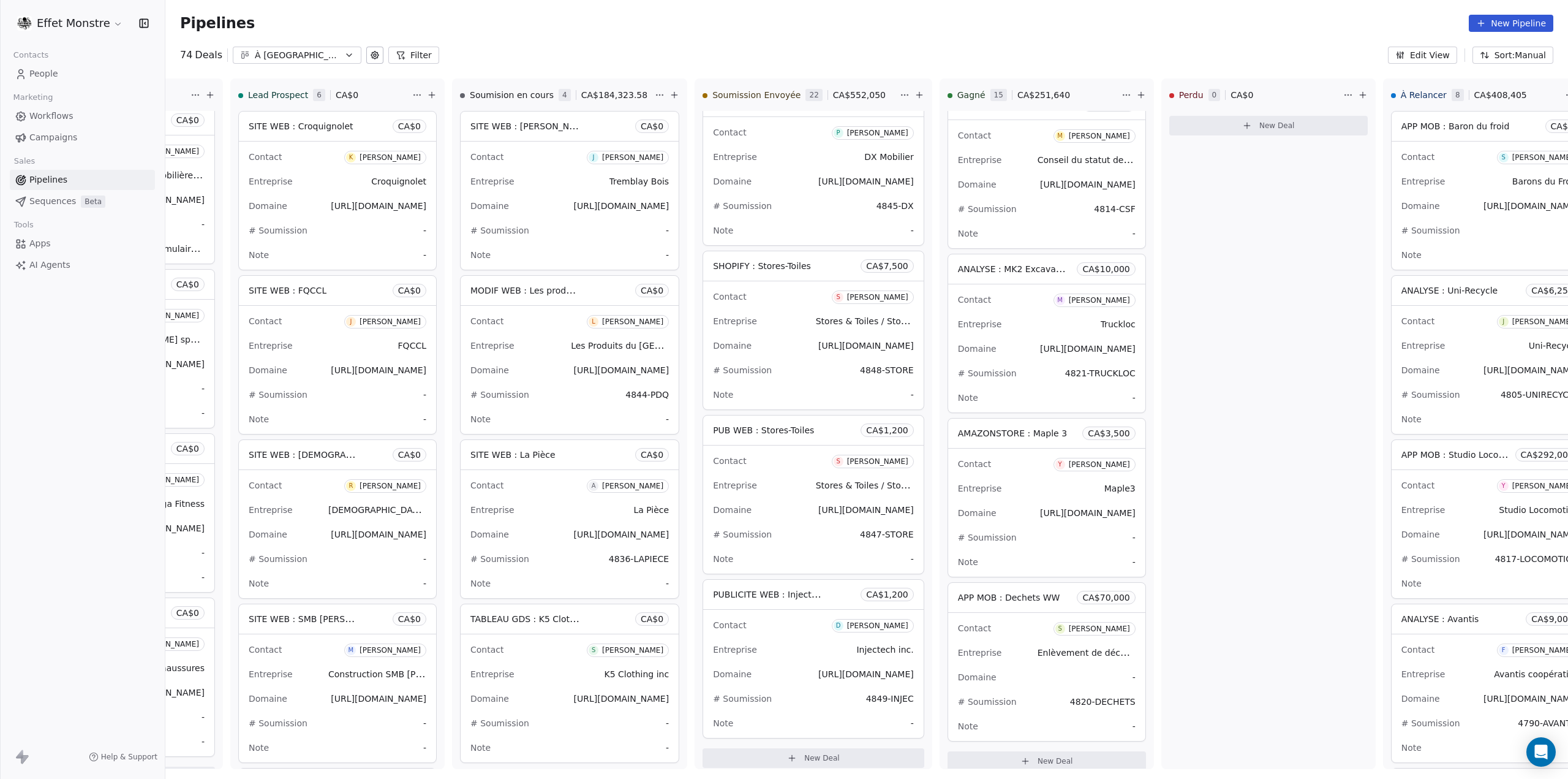
click at [47, 112] on span "Workflows" at bounding box center [52, 116] width 44 height 12
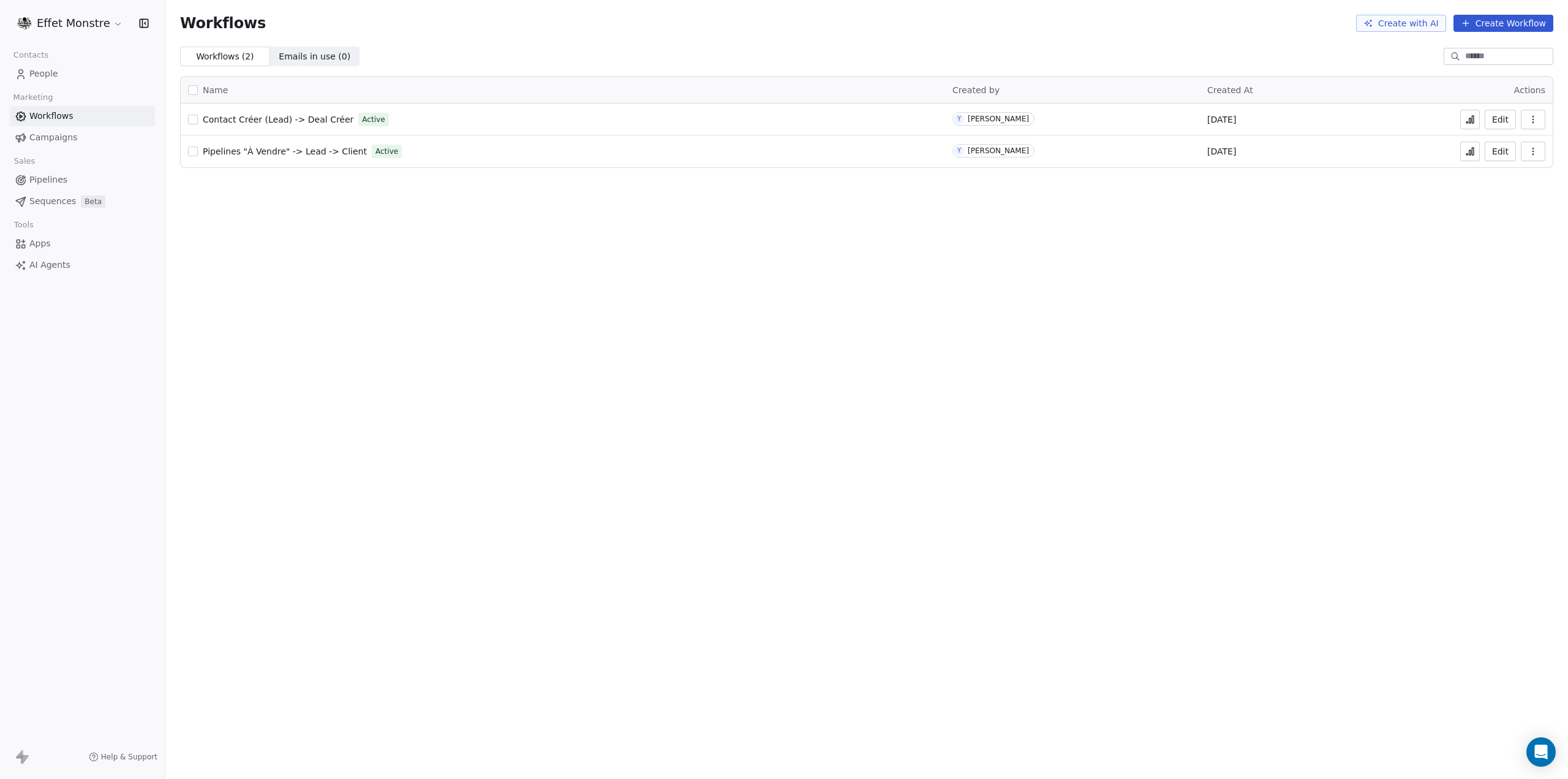
click at [1503, 21] on button "Create Workflow" at bounding box center [1503, 23] width 99 height 17
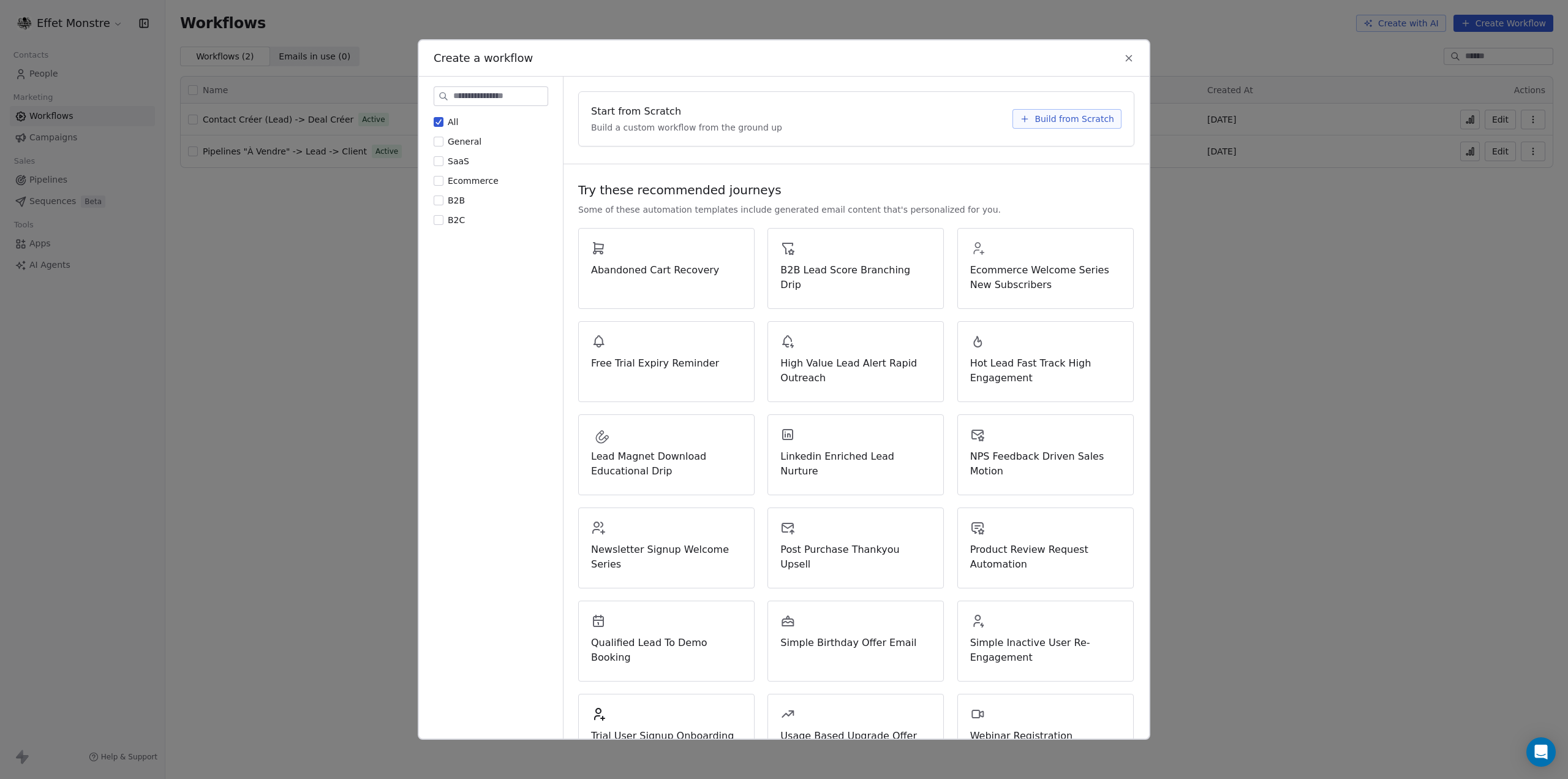
click at [1050, 113] on span "Build from Scratch" at bounding box center [1073, 119] width 79 height 12
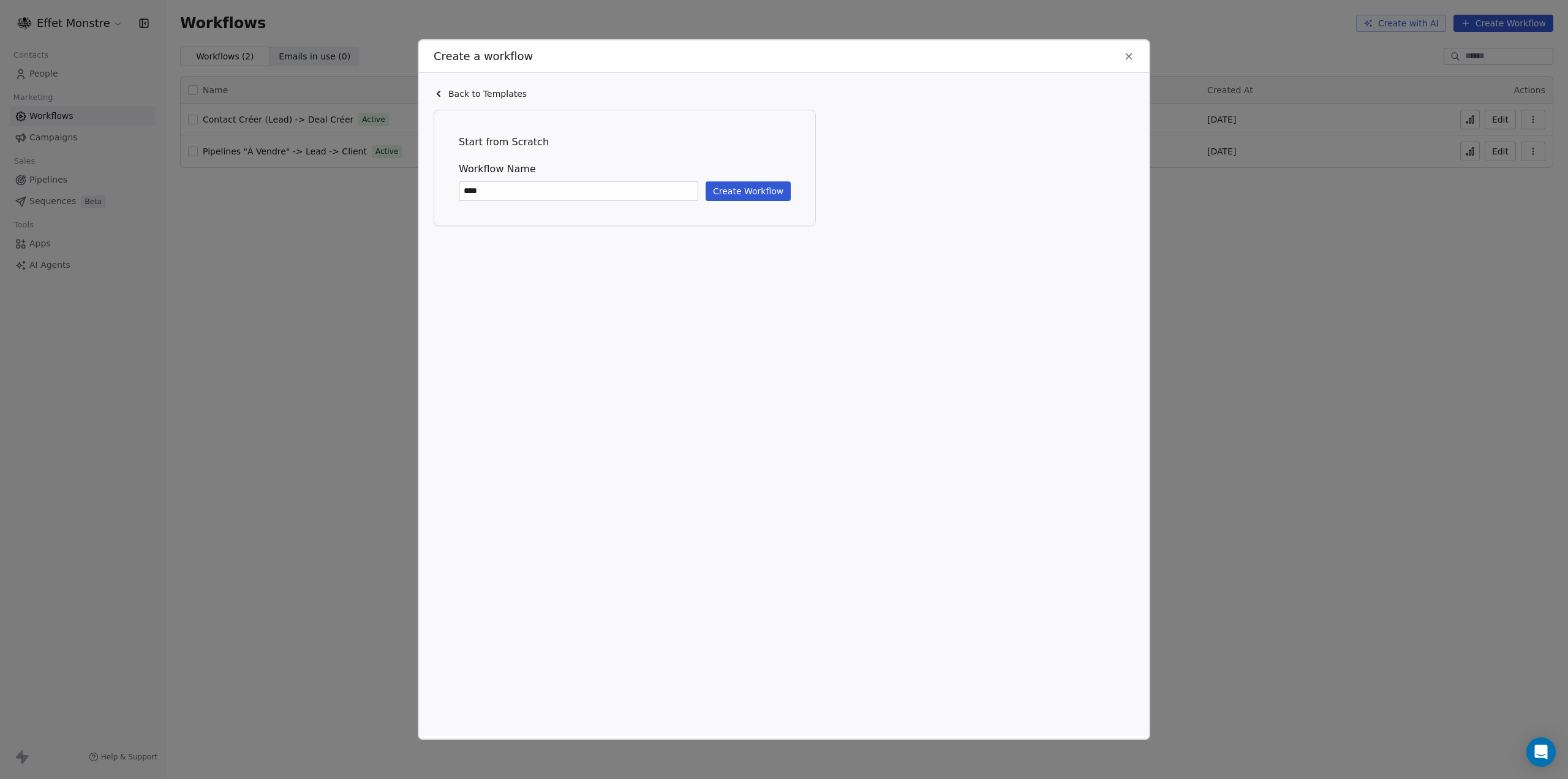
type input "****"
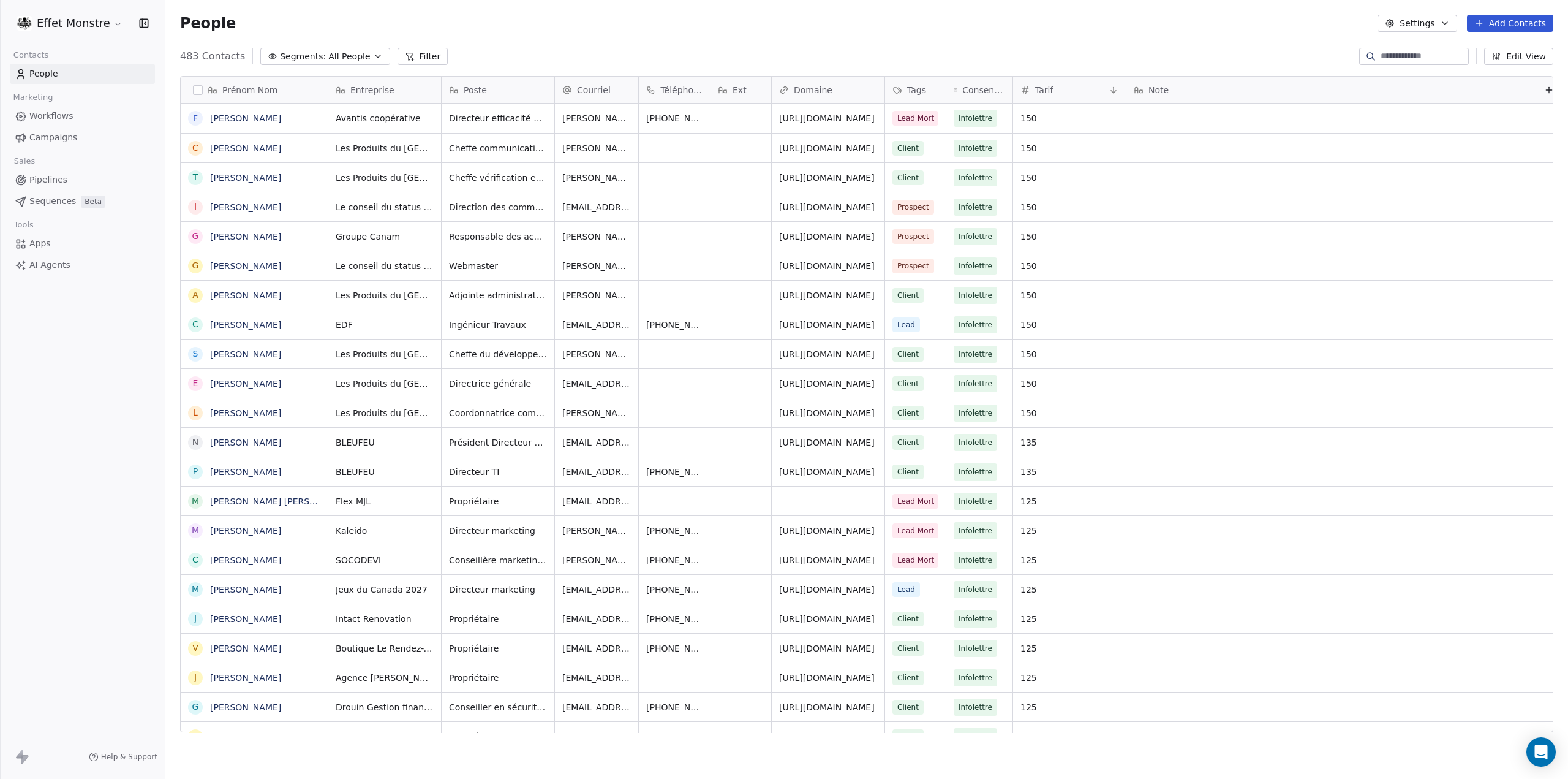
scroll to position [676, 1392]
click at [55, 114] on span "Workflows" at bounding box center [52, 116] width 44 height 12
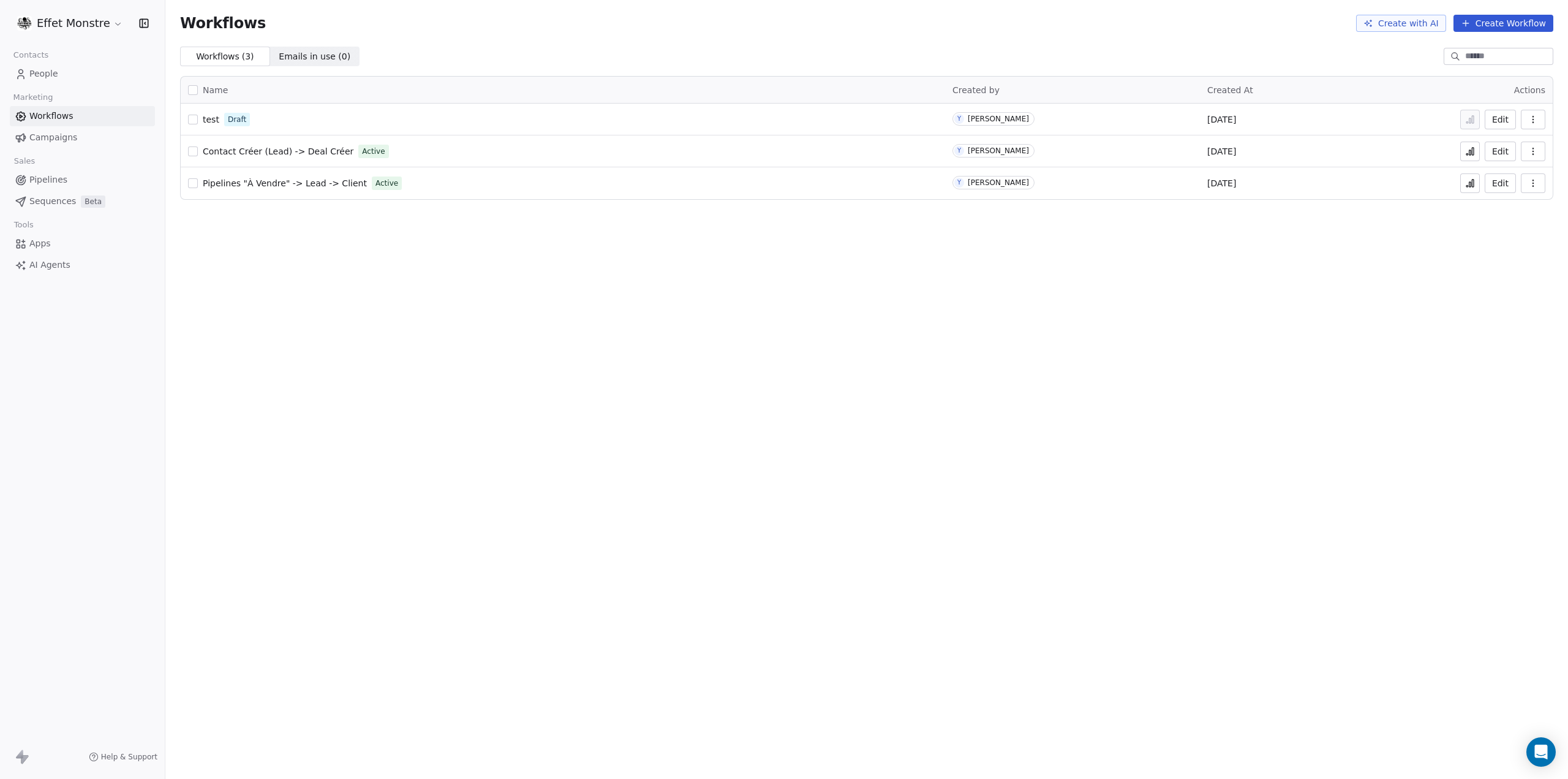
click at [206, 119] on span "test" at bounding box center [210, 119] width 16 height 10
click at [195, 119] on button "button" at bounding box center [193, 119] width 10 height 10
click at [1537, 120] on icon "button" at bounding box center [1533, 119] width 10 height 10
click at [1481, 203] on div "Delete" at bounding box center [1501, 207] width 78 height 20
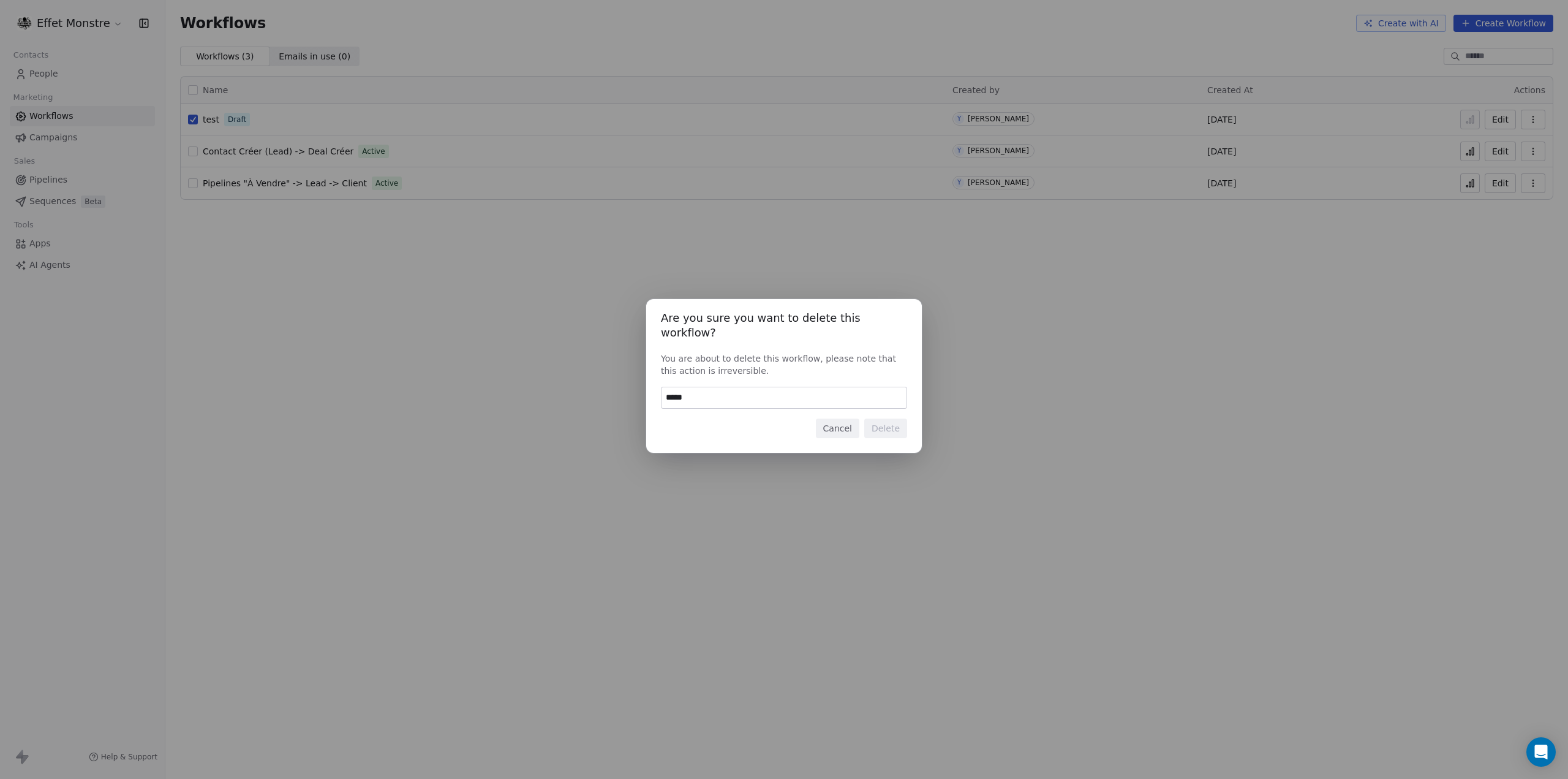
type input "******"
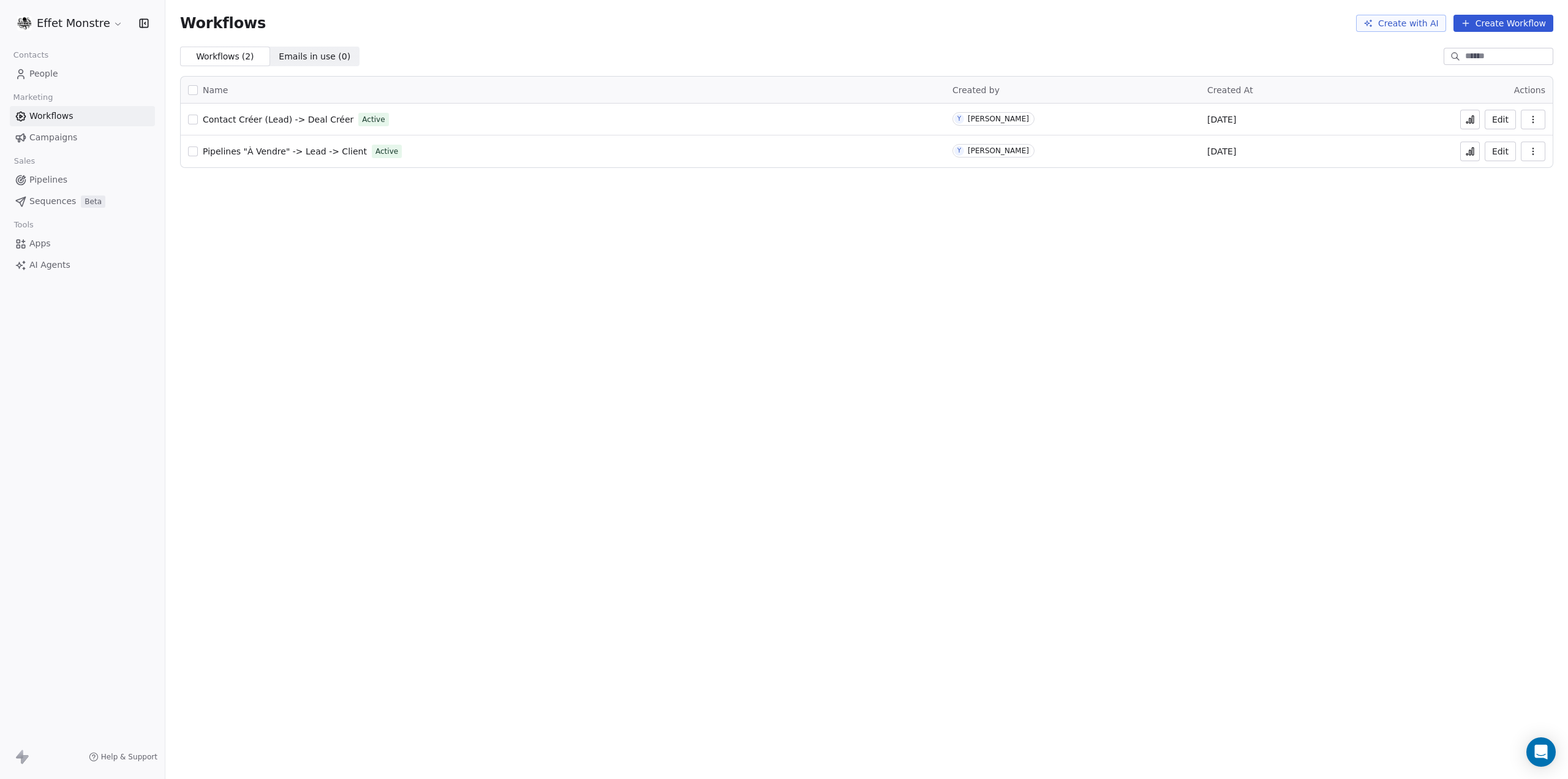
click at [412, 122] on div "Contact Créer (Lead) -> Deal Créer Active" at bounding box center [563, 119] width 749 height 17
click at [1498, 119] on button "Edit" at bounding box center [1500, 119] width 32 height 20
click at [323, 155] on span "Pipelines "À Vendre" -> Lead -> Client" at bounding box center [285, 151] width 164 height 10
